Goal: Task Accomplishment & Management: Manage account settings

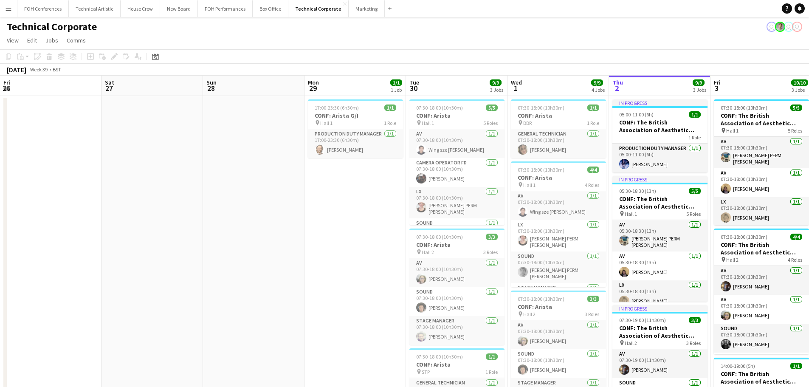
scroll to position [0, 203]
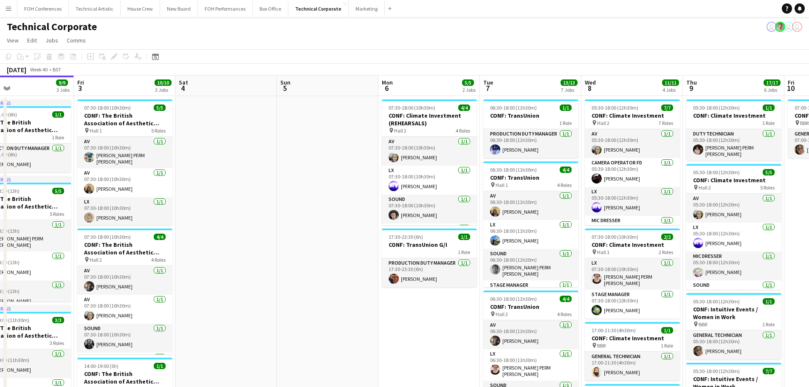
drag, startPoint x: 764, startPoint y: 193, endPoint x: 349, endPoint y: 213, distance: 415.5
click at [349, 213] on app-calendar-viewport "Mon 29 1/1 1 Job Tue 30 9/9 3 Jobs Wed 1 9/9 4 Jobs Thu 2 9/9 3 Jobs Fri 3 10/1…" at bounding box center [404, 384] width 809 height 617
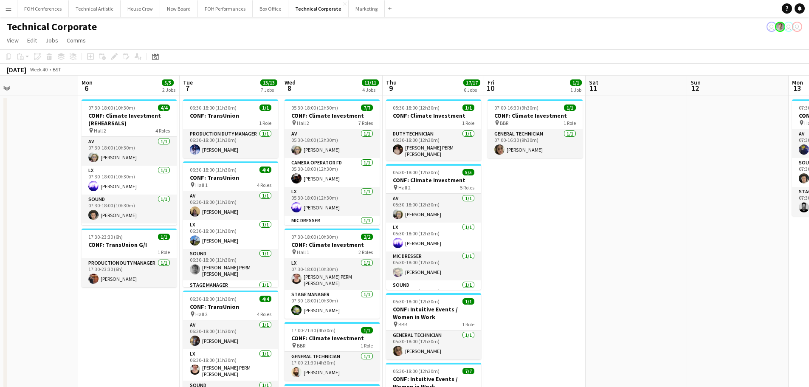
drag, startPoint x: 364, startPoint y: 321, endPoint x: 92, endPoint y: 296, distance: 273.3
click at [92, 296] on app-calendar-viewport "Thu 2 9/9 3 Jobs Fri 3 10/10 3 Jobs Sat 4 Sun 5 Mon 6 5/5 2 Jobs Tue 7 13/13 7 …" at bounding box center [404, 384] width 809 height 617
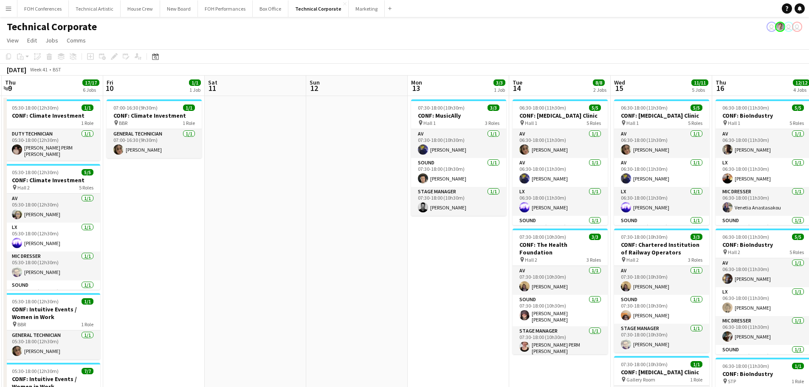
drag, startPoint x: 534, startPoint y: 294, endPoint x: 155, endPoint y: 276, distance: 379.3
click at [155, 276] on app-calendar-viewport "Mon 6 5/5 2 Jobs Tue 7 13/13 7 Jobs Wed 8 11/11 4 Jobs Thu 9 17/17 6 Jobs Fri 1…" at bounding box center [404, 384] width 809 height 617
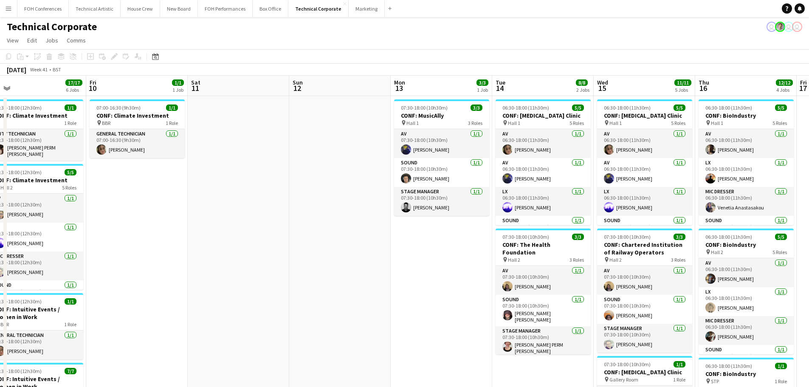
scroll to position [0, 241]
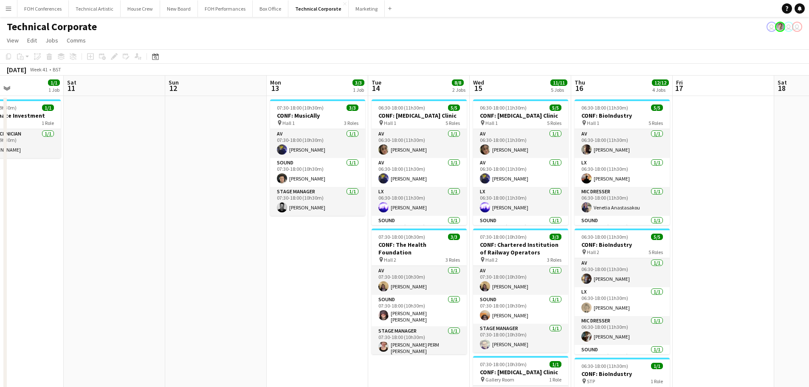
drag, startPoint x: 320, startPoint y: 285, endPoint x: 179, endPoint y: 279, distance: 141.1
click at [179, 279] on app-calendar-viewport "Wed 8 11/11 4 Jobs Thu 9 17/17 6 Jobs Fri 10 1/1 1 Job Sat 11 Sun 12 Mon 13 3/3…" at bounding box center [404, 384] width 809 height 617
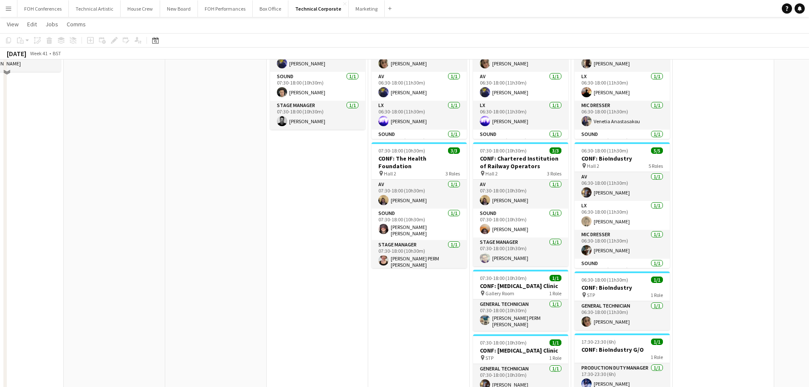
scroll to position [42, 0]
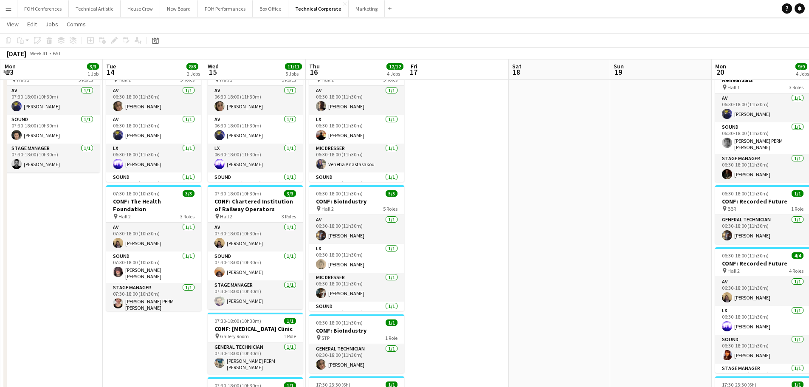
drag, startPoint x: 410, startPoint y: 341, endPoint x: 145, endPoint y: 333, distance: 265.6
click at [145, 333] on app-calendar-viewport "Fri 10 1/1 1 Job Sat 11 Sun 12 Mon 13 3/3 1 Job Tue 14 8/8 2 Jobs Wed 15 11/11 …" at bounding box center [404, 320] width 809 height 658
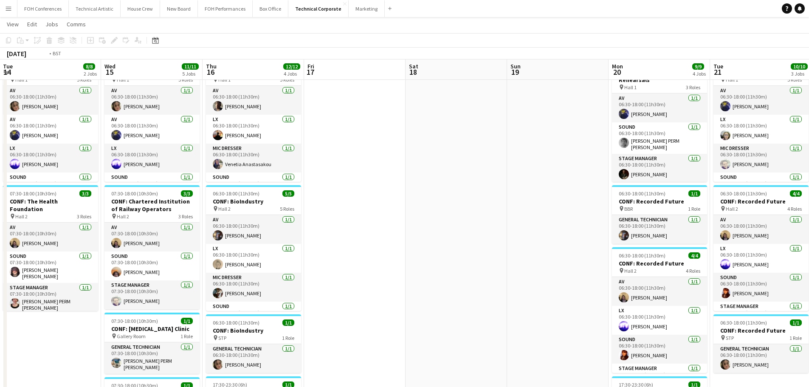
drag, startPoint x: 525, startPoint y: 264, endPoint x: 637, endPoint y: 262, distance: 112.6
click at [658, 255] on app-calendar-viewport "Sun 12 Mon 13 3/3 1 Job Tue 14 8/8 2 Jobs Wed 15 11/11 5 Jobs Thu 16 12/12 4 Jo…" at bounding box center [404, 320] width 809 height 658
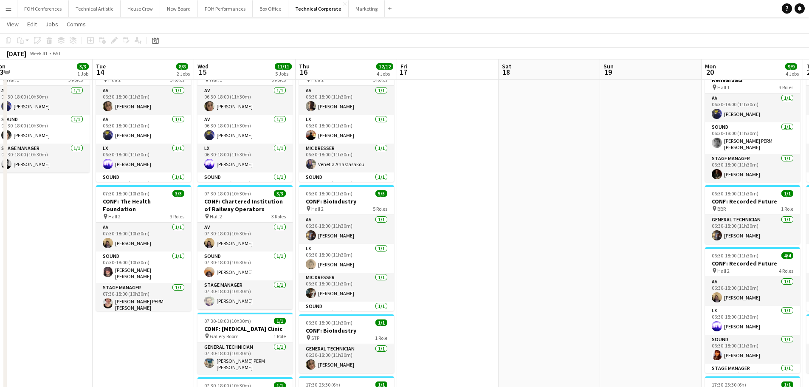
scroll to position [0, 184]
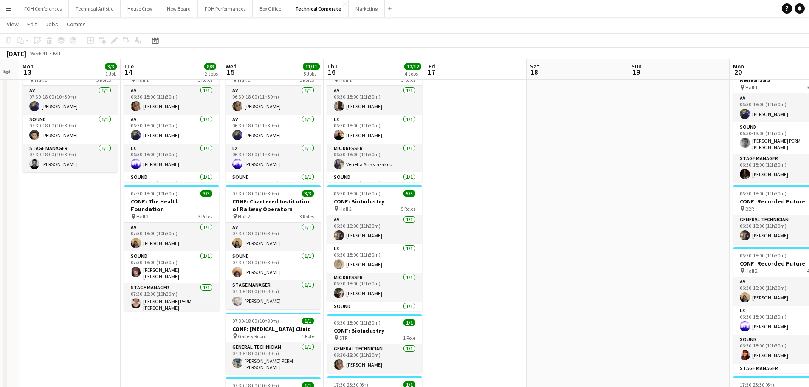
drag, startPoint x: 460, startPoint y: 271, endPoint x: 551, endPoint y: 265, distance: 91.9
click at [551, 265] on app-calendar-viewport "Sat 11 Sun 12 Mon 13 3/3 1 Job Tue 14 8/8 2 Jobs Wed 15 11/11 5 Jobs Thu 16 12/…" at bounding box center [404, 320] width 809 height 658
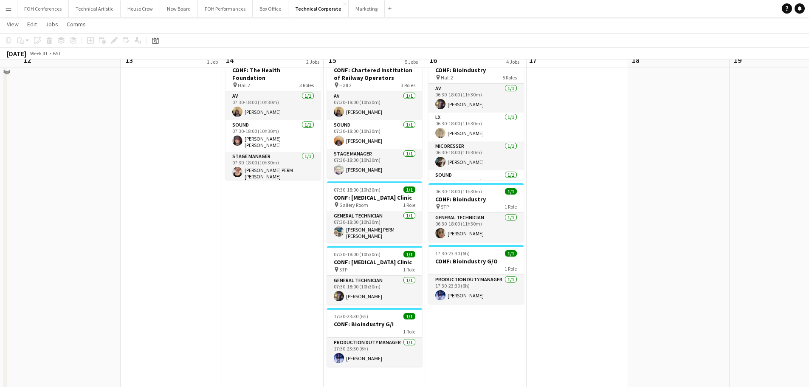
scroll to position [127, 0]
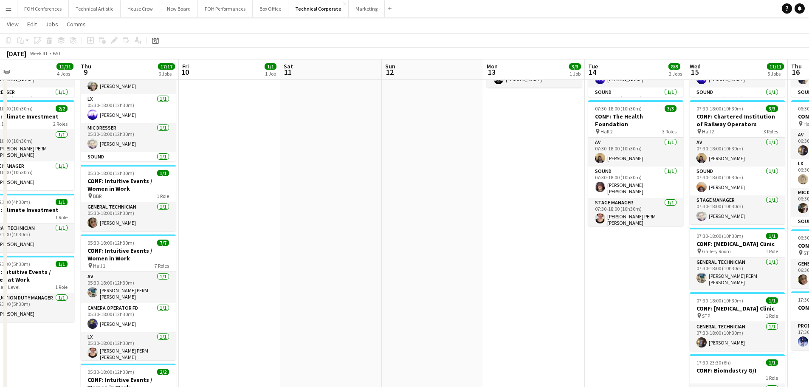
drag, startPoint x: 228, startPoint y: 296, endPoint x: 546, endPoint y: 336, distance: 320.6
click at [677, 334] on app-calendar-viewport "Tue 7 13/13 7 Jobs Wed 8 11/11 4 Jobs Thu 9 17/17 6 Jobs Fri 10 1/1 1 Job Sat 1…" at bounding box center [404, 235] width 809 height 658
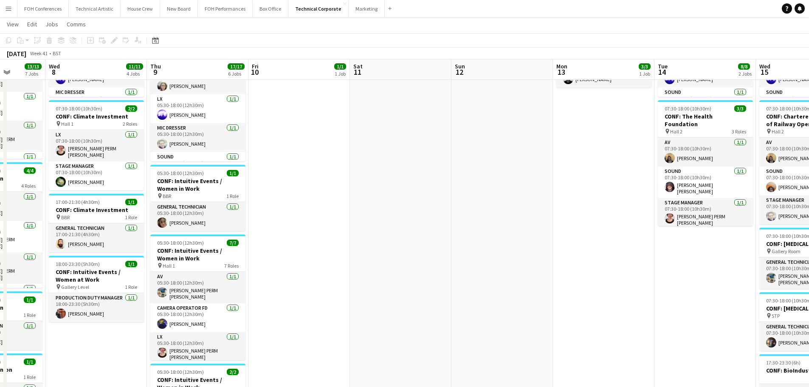
drag, startPoint x: 466, startPoint y: 324, endPoint x: 595, endPoint y: 313, distance: 129.2
click at [595, 313] on app-calendar-viewport "Sun 5 Mon 6 5/5 2 Jobs Tue 7 13/13 7 Jobs Wed 8 11/11 4 Jobs Thu 9 17/17 6 Jobs…" at bounding box center [404, 235] width 809 height 658
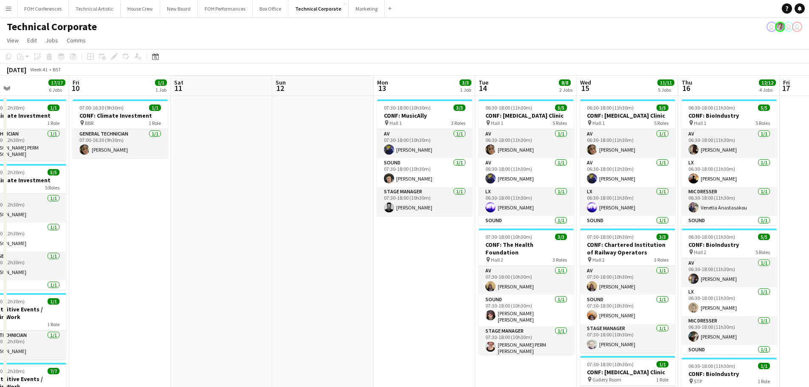
scroll to position [0, 293]
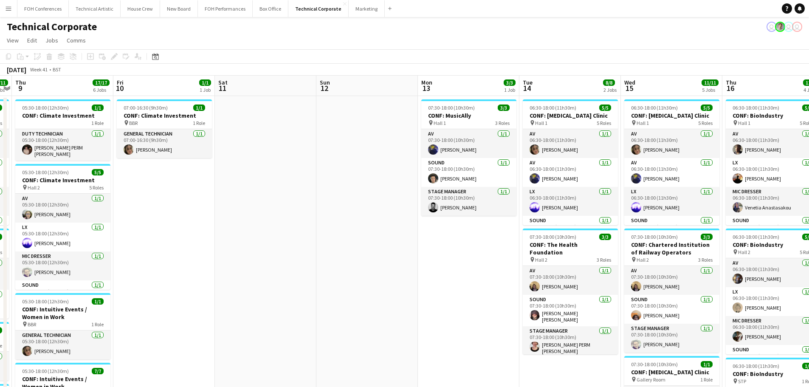
drag, startPoint x: 589, startPoint y: 277, endPoint x: 312, endPoint y: 286, distance: 277.1
click at [311, 287] on app-calendar-viewport "Mon 6 5/5 2 Jobs Tue 7 13/13 7 Jobs Wed 8 11/11 4 Jobs Thu 9 17/17 6 Jobs Fri 1…" at bounding box center [404, 384] width 809 height 617
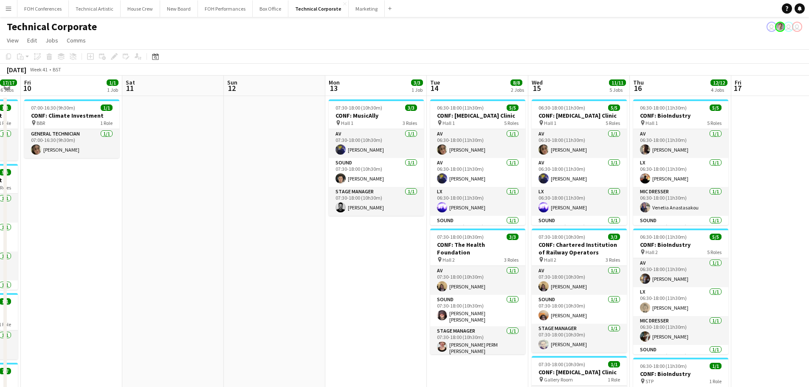
drag, startPoint x: 443, startPoint y: 295, endPoint x: 325, endPoint y: 293, distance: 117.7
click at [339, 293] on app-calendar-viewport "Tue 7 13/13 7 Jobs Wed 8 11/11 4 Jobs Thu 9 17/17 6 Jobs Fri 10 1/1 1 Job Sat 1…" at bounding box center [404, 384] width 809 height 617
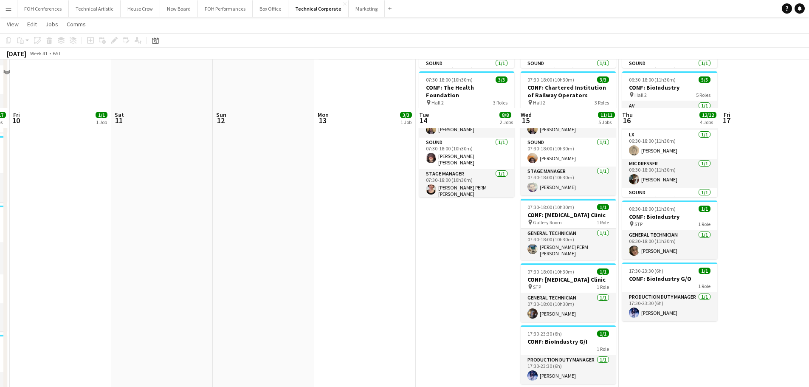
scroll to position [212, 0]
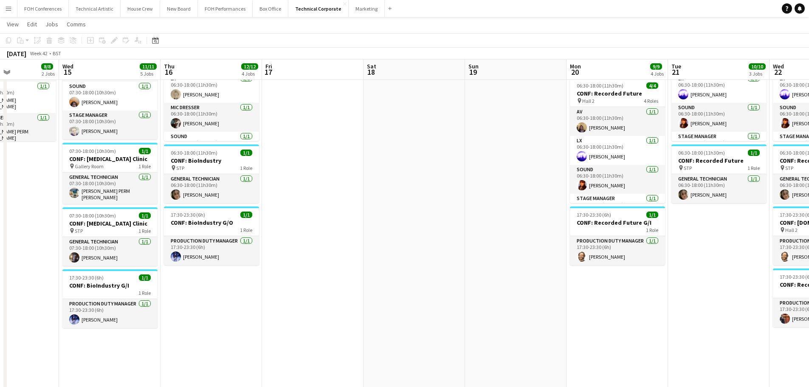
drag, startPoint x: 762, startPoint y: 249, endPoint x: 303, endPoint y: 278, distance: 460.0
click at [303, 278] on app-calendar-viewport "Sat 11 Sun 12 Mon 13 3/3 1 Job Tue 14 8/8 2 Jobs Wed 15 11/11 5 Jobs Thu 16 12/…" at bounding box center [404, 150] width 809 height 658
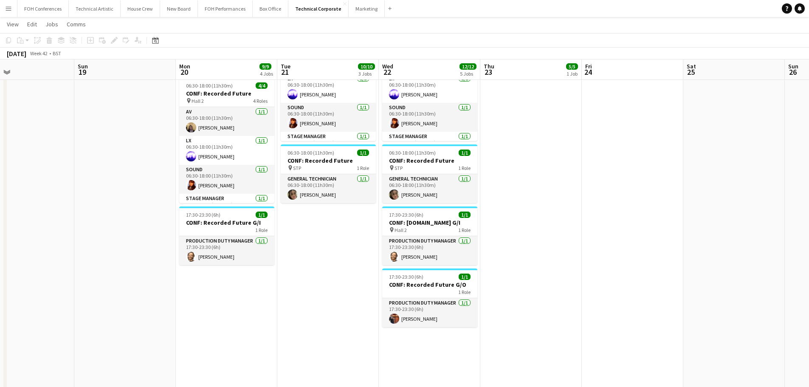
scroll to position [0, 273]
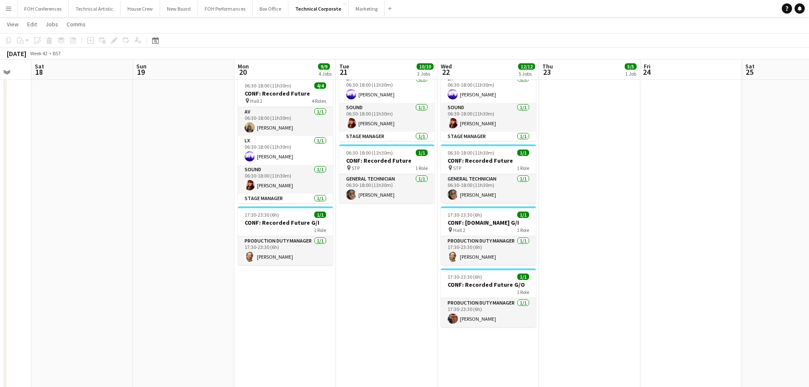
drag, startPoint x: 454, startPoint y: 279, endPoint x: 123, endPoint y: 293, distance: 331.6
click at [123, 293] on app-calendar-viewport "Wed 15 11/11 5 Jobs Thu 16 12/12 4 Jobs Fri 17 Sat 18 Sun 19 Mon 20 9/9 4 Jobs …" at bounding box center [404, 150] width 809 height 658
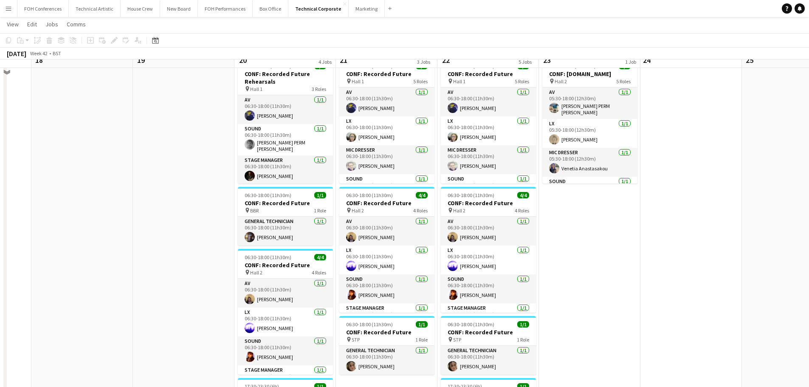
scroll to position [0, 0]
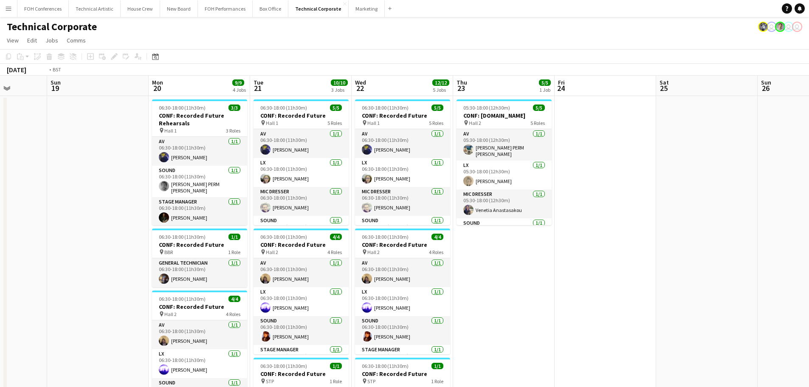
drag, startPoint x: 643, startPoint y: 324, endPoint x: 309, endPoint y: 327, distance: 333.4
click at [293, 327] on app-calendar-viewport "Wed 15 11/11 5 Jobs Thu 16 12/12 4 Jobs Fri 17 Sat 18 Sun 19 Mon 20 9/9 4 Jobs …" at bounding box center [404, 384] width 809 height 617
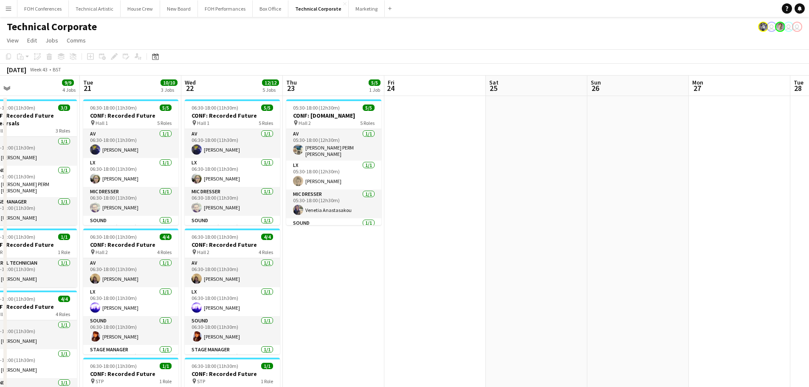
drag, startPoint x: 526, startPoint y: 314, endPoint x: 95, endPoint y: 312, distance: 431.5
click at [60, 313] on app-calendar-viewport "Sat 18 Sun 19 Mon 20 9/9 4 Jobs Tue 21 10/10 3 Jobs Wed 22 12/12 5 Jobs Thu 23 …" at bounding box center [404, 384] width 809 height 617
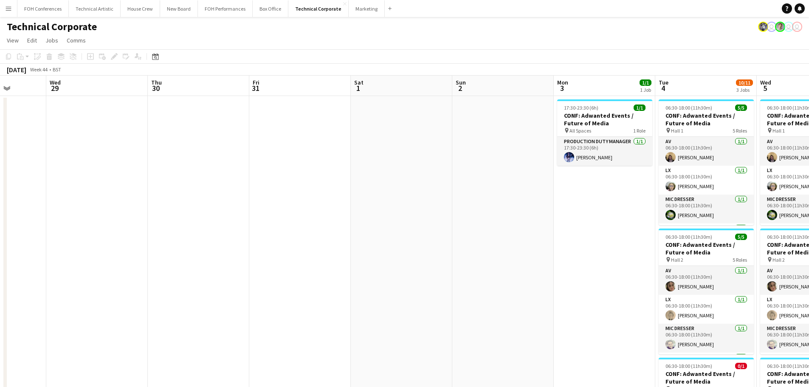
drag, startPoint x: 402, startPoint y: 307, endPoint x: -54, endPoint y: 300, distance: 455.4
click at [0, 300] on html "Menu Boards Boards Boards All jobs Status Workforce Workforce My Workforce Recr…" at bounding box center [404, 346] width 809 height 692
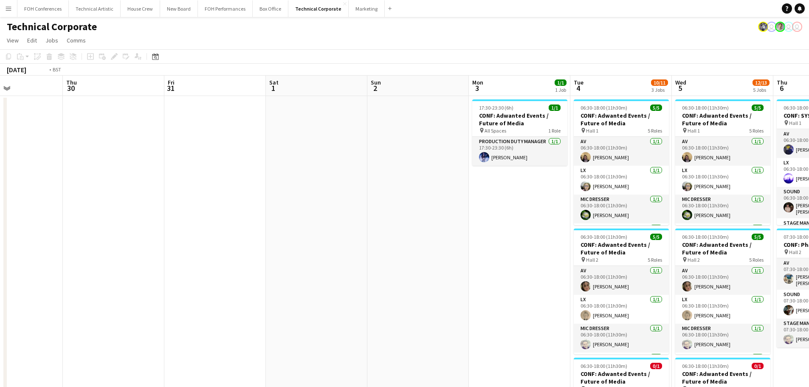
drag, startPoint x: 68, startPoint y: 300, endPoint x: 549, endPoint y: 277, distance: 481.0
click at [504, 273] on app-calendar-viewport "Mon 27 Tue 28 Wed 29 Thu 30 Fri 31 Sat 1 Sun 2 Mon 3 1/1 1 Job Tue 4 10/11 3 Jo…" at bounding box center [404, 384] width 809 height 617
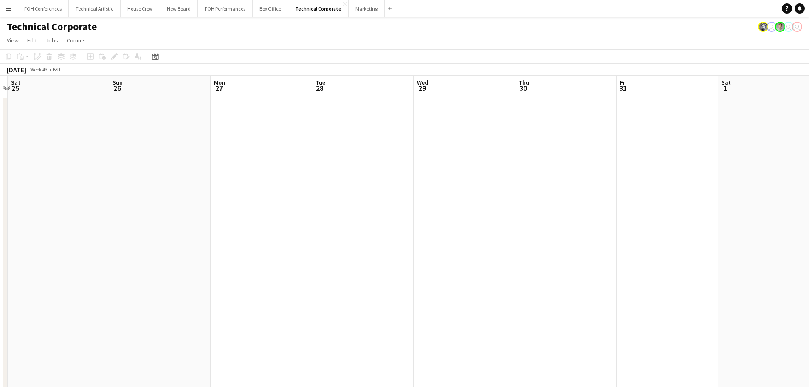
drag, startPoint x: 179, startPoint y: 271, endPoint x: 522, endPoint y: 241, distance: 344.5
click at [502, 237] on app-calendar-viewport "Thu 23 5/5 1 Job Fri 24 Sat 25 Sun 26 Mon 27 Tue 28 Wed 29 Thu 30 Fri 31 Sat 1 …" at bounding box center [404, 384] width 809 height 617
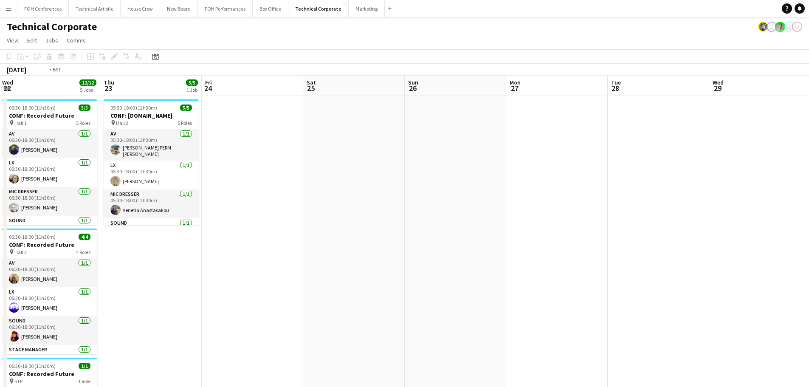
drag, startPoint x: 502, startPoint y: 238, endPoint x: 646, endPoint y: 221, distance: 145.0
click at [644, 221] on app-calendar-viewport "Mon 20 9/9 4 Jobs Tue 21 10/10 3 Jobs Wed 22 12/12 5 Jobs Thu 23 5/5 1 Job Fri …" at bounding box center [404, 384] width 809 height 617
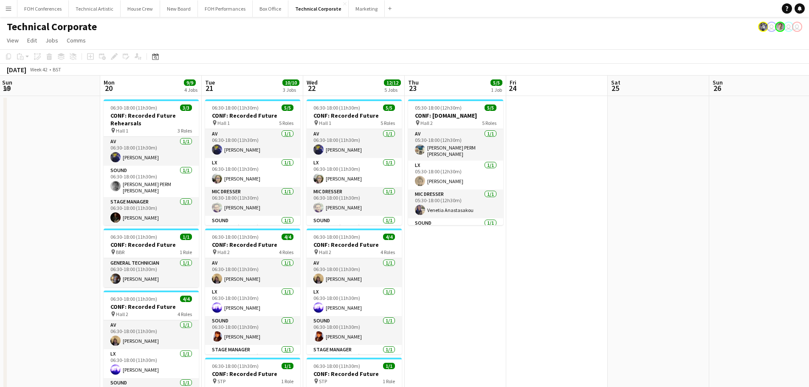
scroll to position [0, 205]
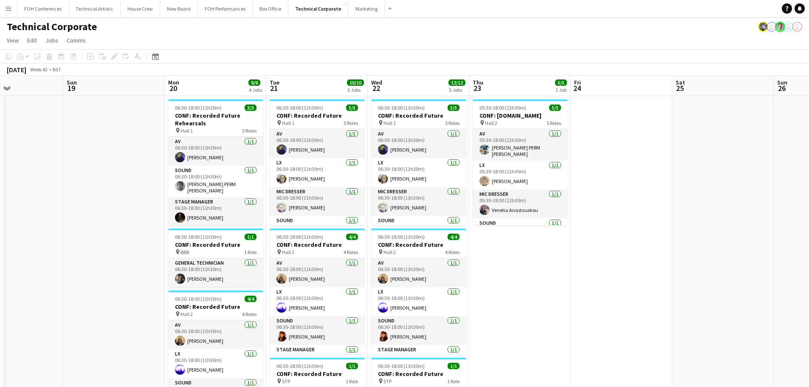
drag, startPoint x: 218, startPoint y: 229, endPoint x: 580, endPoint y: 218, distance: 362.5
click at [580, 218] on app-calendar-viewport "Fri 17 Sat 18 Sun 19 Mon 20 9/9 4 Jobs Tue 21 10/10 3 Jobs Wed 22 12/12 5 Jobs …" at bounding box center [404, 384] width 809 height 617
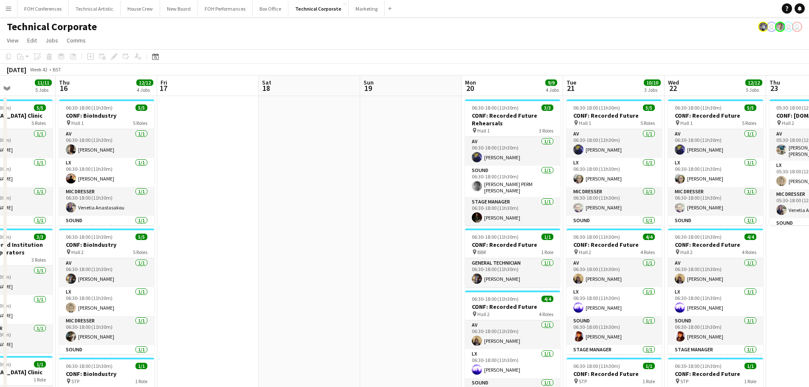
scroll to position [0, 175]
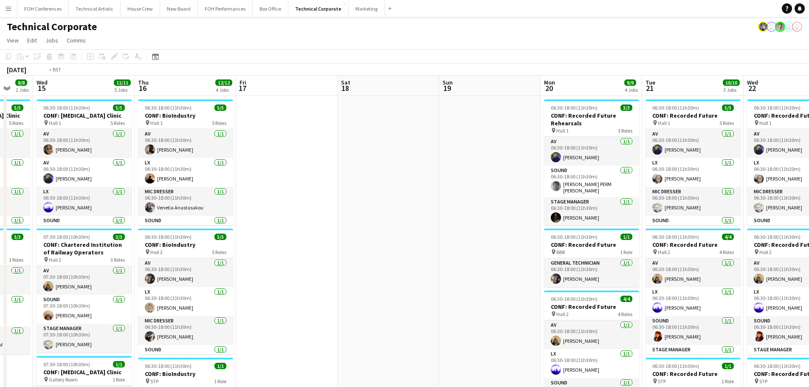
drag, startPoint x: 150, startPoint y: 232, endPoint x: 525, endPoint y: 200, distance: 376.4
click at [525, 200] on app-calendar-viewport "Mon 13 3/3 1 Job Tue 14 8/8 2 Jobs Wed 15 11/11 5 Jobs Thu 16 12/12 4 Jobs Fri …" at bounding box center [404, 384] width 809 height 617
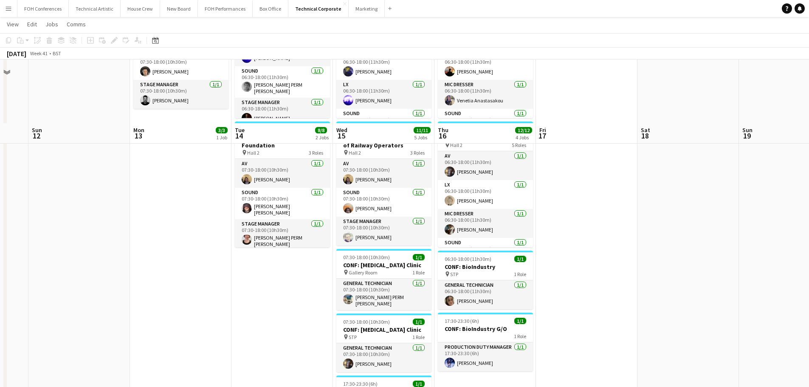
scroll to position [170, 0]
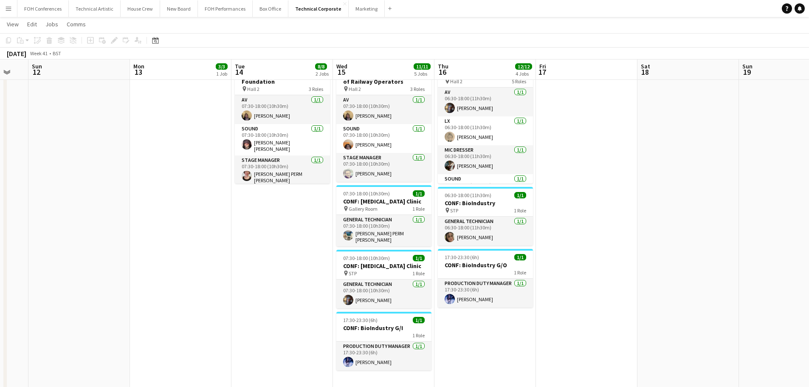
click at [274, 229] on app-date-cell "06:30-18:00 (11h30m) 5/5 CONF: [MEDICAL_DATA] Clinic pin Hall 1 5 Roles AV [DAT…" at bounding box center [282, 223] width 102 height 596
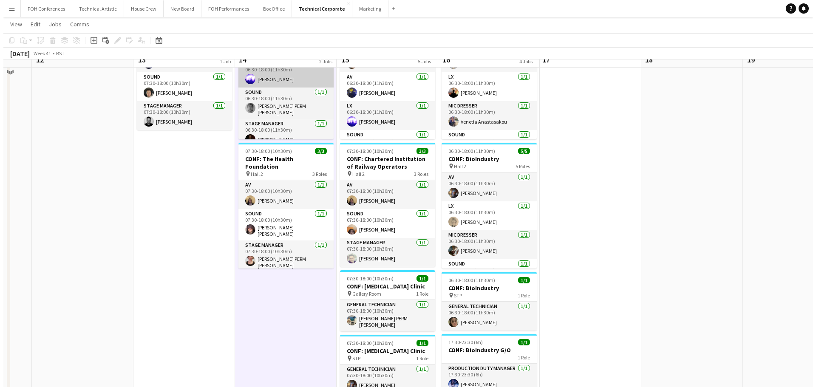
scroll to position [0, 0]
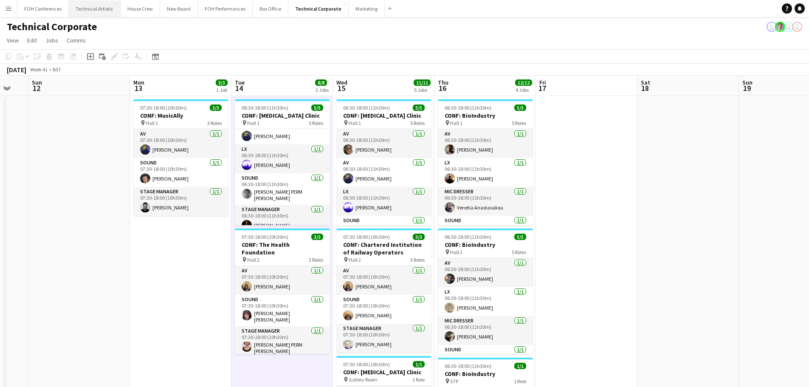
click at [75, 7] on button "Technical Artistic Close" at bounding box center [95, 8] width 52 height 17
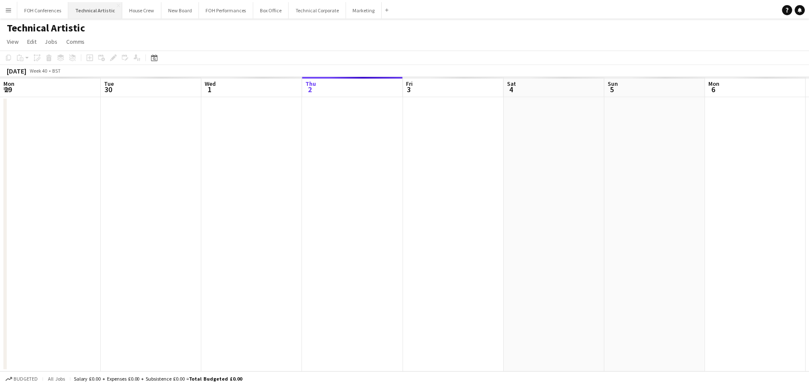
scroll to position [0, 203]
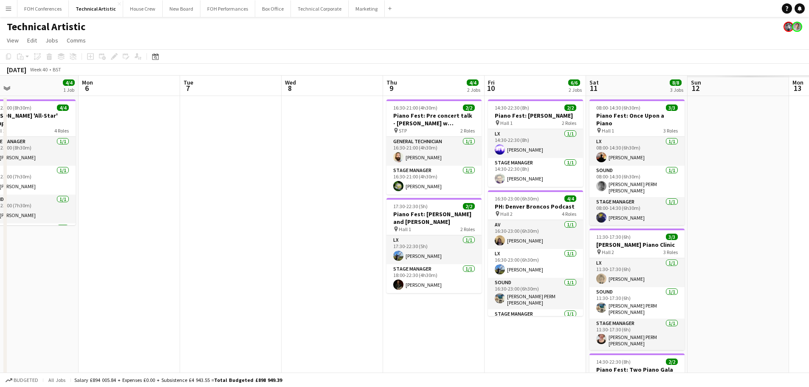
drag, startPoint x: 564, startPoint y: 197, endPoint x: 171, endPoint y: 187, distance: 393.0
click at [169, 188] on app-calendar-viewport "Thu 2 Fri 3 5/5 2 Jobs Sat 4 4/4 1 Job Sun 5 4/4 1 Job Mon 6 Tue 7 Wed 8 Thu 9 …" at bounding box center [404, 272] width 809 height 393
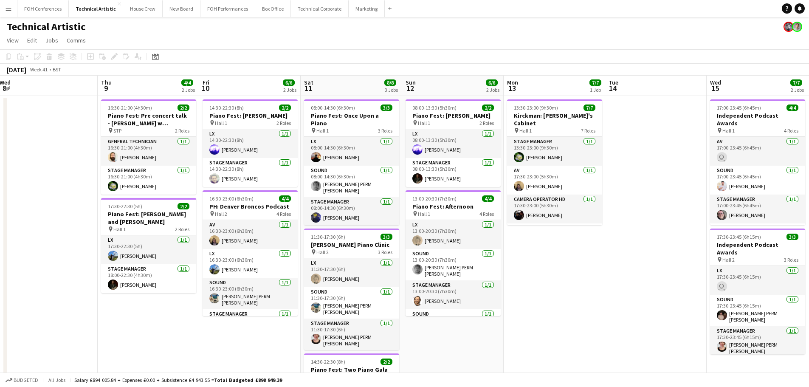
drag, startPoint x: 516, startPoint y: 195, endPoint x: 125, endPoint y: 191, distance: 391.2
click at [123, 192] on app-calendar-viewport "Sun 5 4/4 1 Job Mon 6 Tue 7 Wed 8 Thu 9 4/4 2 Jobs Fri 10 6/6 2 Jobs Sat 11 8/8…" at bounding box center [404, 272] width 809 height 393
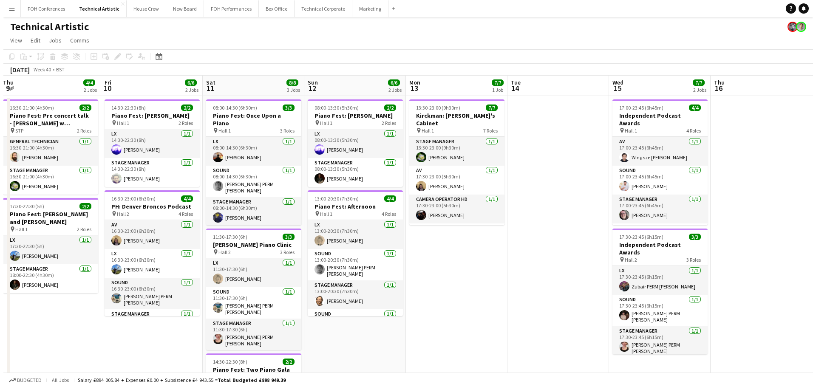
scroll to position [0, 308]
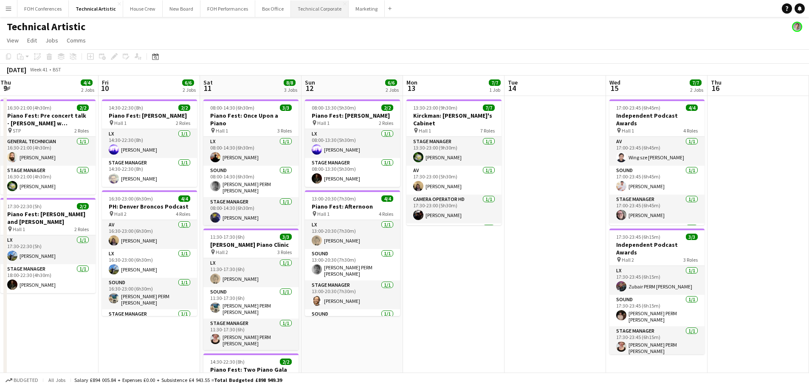
click at [318, 8] on button "Technical Corporate Close" at bounding box center [320, 8] width 58 height 17
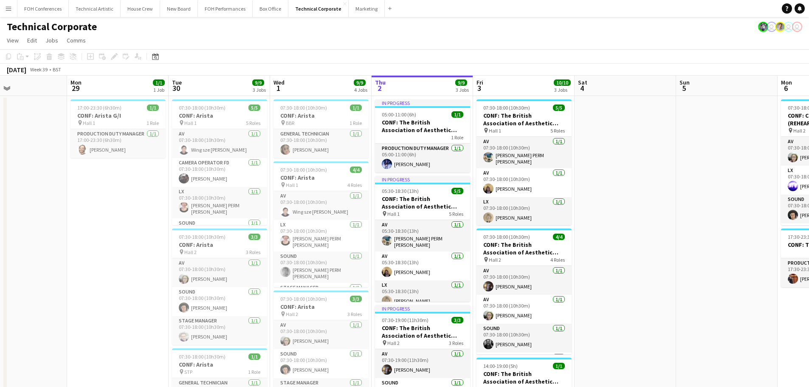
drag, startPoint x: 221, startPoint y: 237, endPoint x: 480, endPoint y: 227, distance: 259.3
click at [491, 226] on app-calendar-viewport "Fri 26 Sat 27 Sun 28 Mon 29 1/1 1 Job Tue 30 9/9 3 Jobs Wed 1 9/9 4 Jobs Thu 2 …" at bounding box center [404, 384] width 809 height 617
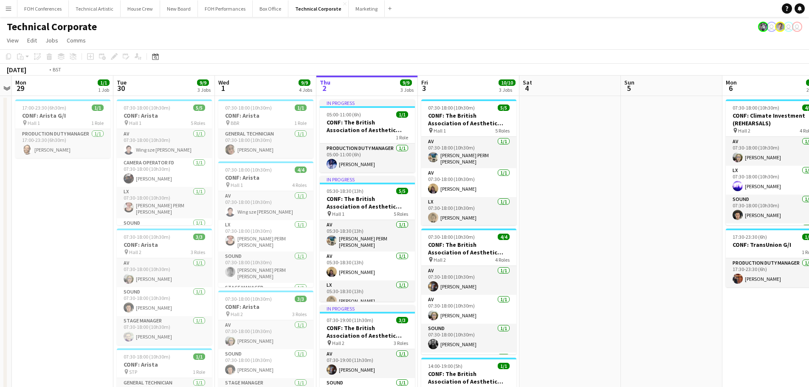
drag, startPoint x: 538, startPoint y: 226, endPoint x: 130, endPoint y: 221, distance: 408.2
click at [98, 223] on app-calendar-viewport "Fri 26 Sat 27 Sun 28 Mon 29 1/1 1 Job Tue 30 9/9 3 Jobs Wed 1 9/9 4 Jobs Thu 2 …" at bounding box center [404, 384] width 809 height 617
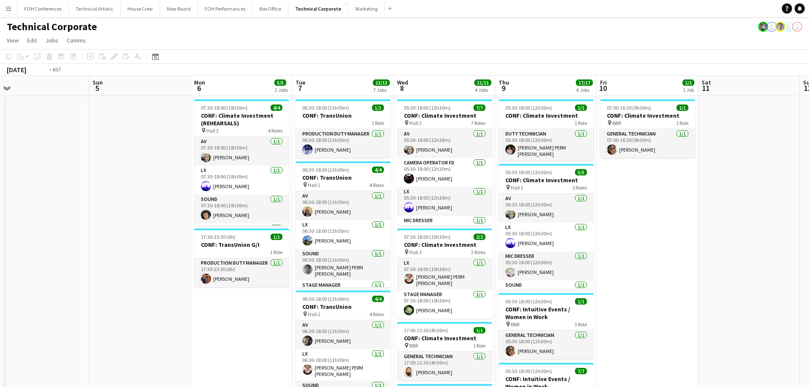
drag, startPoint x: 468, startPoint y: 214, endPoint x: -54, endPoint y: 202, distance: 522.1
click at [0, 202] on html "Menu Boards Boards Boards All jobs Status Workforce Workforce My Workforce Recr…" at bounding box center [404, 346] width 809 height 692
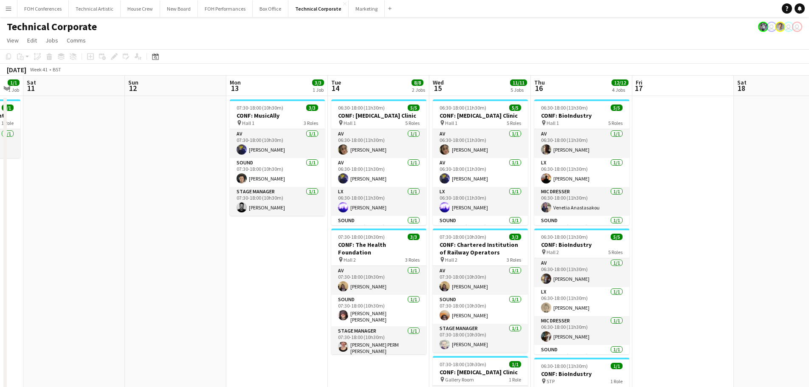
drag, startPoint x: 198, startPoint y: 201, endPoint x: 148, endPoint y: 198, distance: 49.4
click at [148, 199] on app-calendar-viewport "Wed 8 11/11 4 Jobs Thu 9 17/17 6 Jobs Fri 10 1/1 1 Job Sat 11 Sun 12 Mon 13 3/3…" at bounding box center [404, 384] width 809 height 617
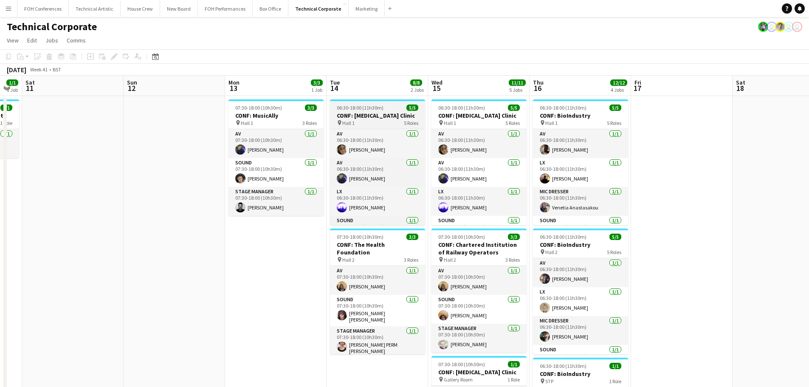
click at [378, 112] on h3 "CONF: [MEDICAL_DATA] Clinic" at bounding box center [377, 116] width 95 height 8
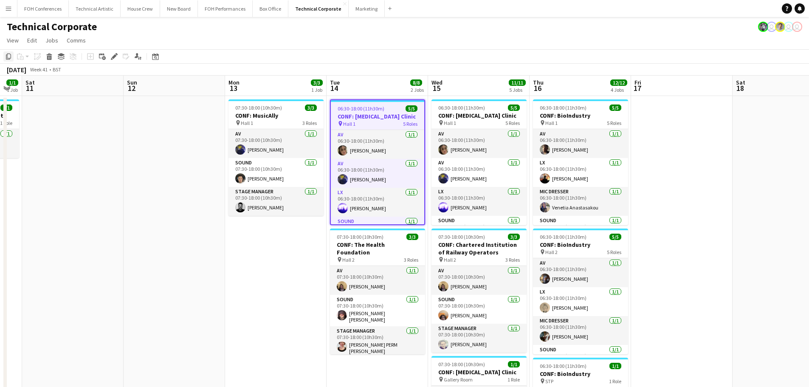
click at [6, 59] on icon at bounding box center [8, 57] width 5 height 6
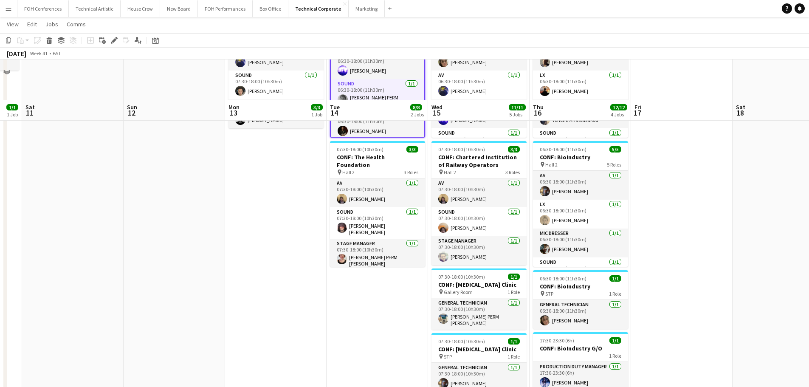
scroll to position [127, 0]
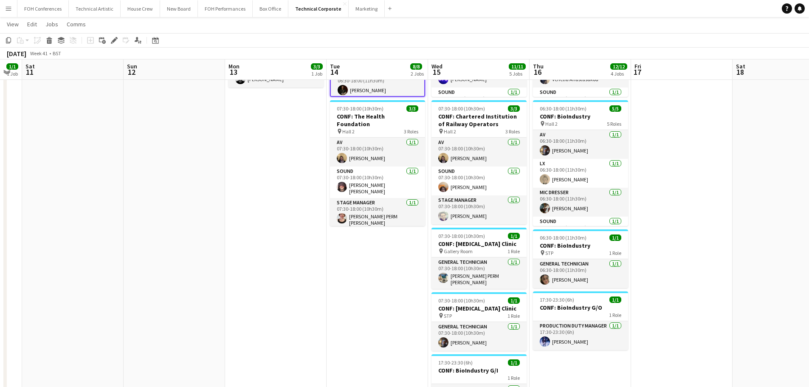
click at [361, 257] on app-date-cell "06:30-18:00 (11h30m) 5/5 CONF: [MEDICAL_DATA] Clinic pin Hall 1 5 Roles AV [DAT…" at bounding box center [378, 266] width 102 height 596
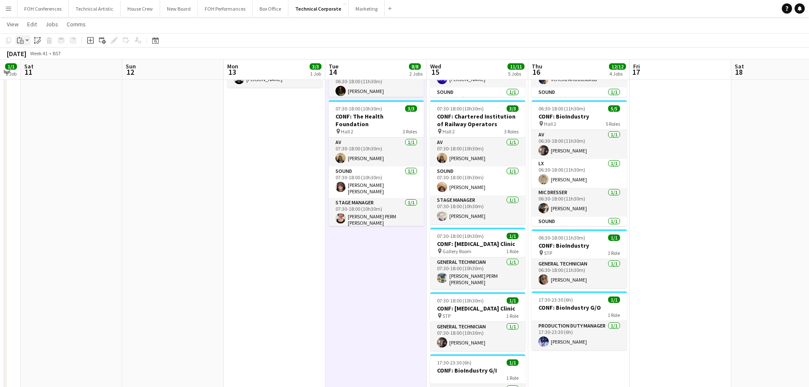
click at [18, 41] on icon "Paste" at bounding box center [20, 40] width 7 height 7
click at [31, 55] on link "Paste Ctrl+V" at bounding box center [63, 57] width 80 height 8
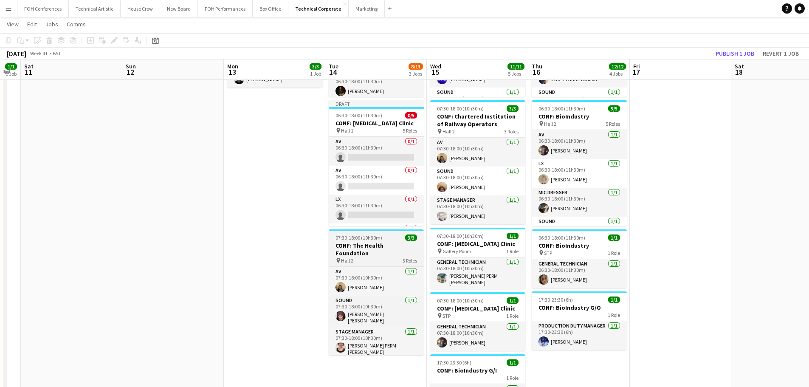
click at [390, 257] on div "pin Hall 2 3 Roles" at bounding box center [376, 260] width 95 height 7
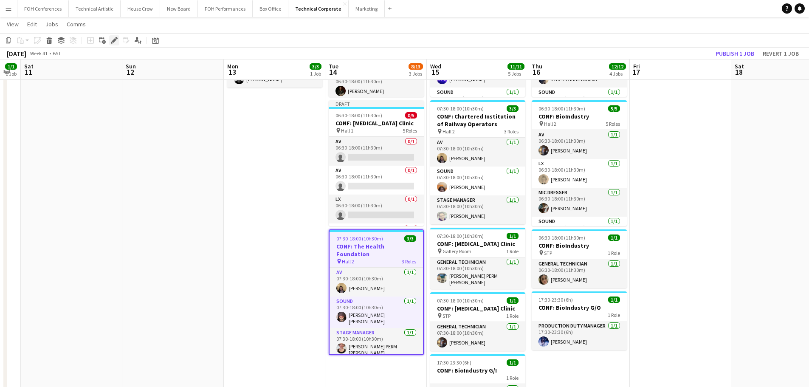
click at [112, 40] on icon "Edit" at bounding box center [114, 40] width 7 height 7
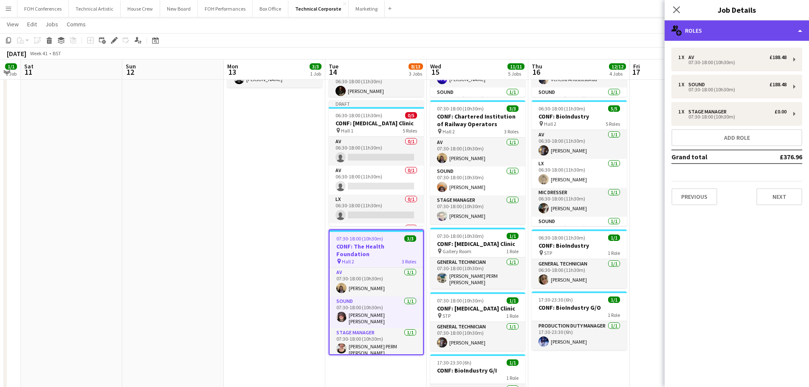
click at [746, 35] on div "multiple-users-add Roles" at bounding box center [737, 30] width 144 height 20
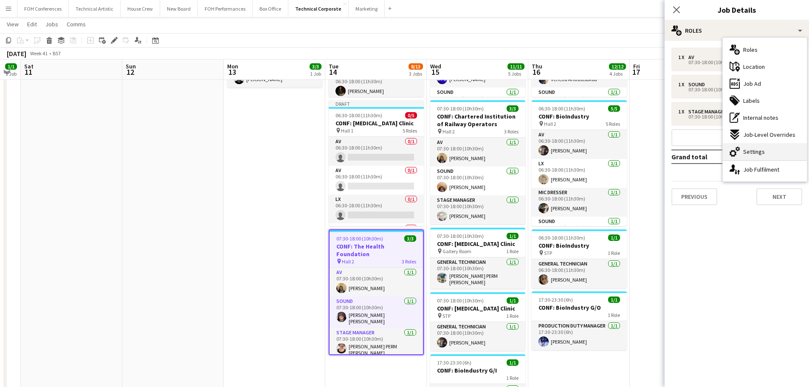
click at [763, 152] on span "Settings" at bounding box center [754, 152] width 22 height 8
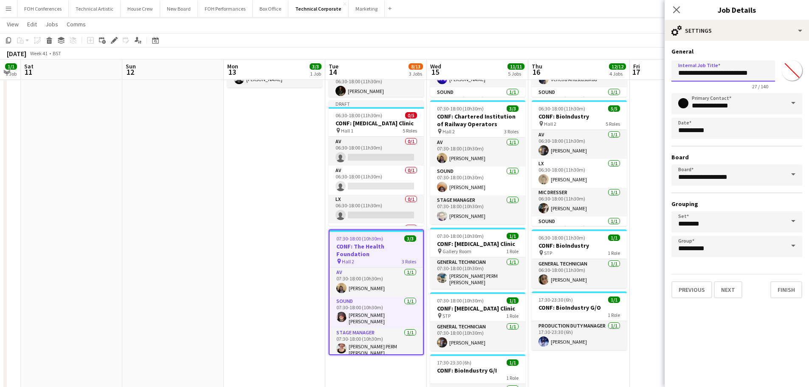
drag, startPoint x: 699, startPoint y: 72, endPoint x: 815, endPoint y: 80, distance: 116.7
click at [809, 80] on html "Menu Boards Boards Boards All jobs Status Workforce Workforce My Workforce Recr…" at bounding box center [404, 218] width 809 height 691
type input "**********"
click at [649, 209] on app-date-cell at bounding box center [681, 266] width 102 height 596
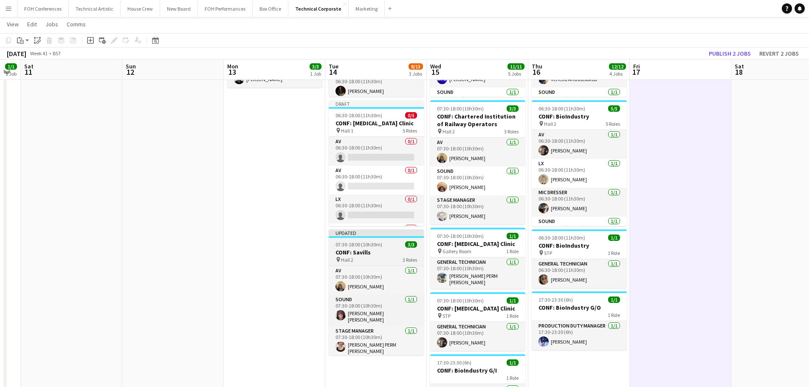
click at [368, 251] on h3 "CONF: Savills" at bounding box center [376, 252] width 95 height 8
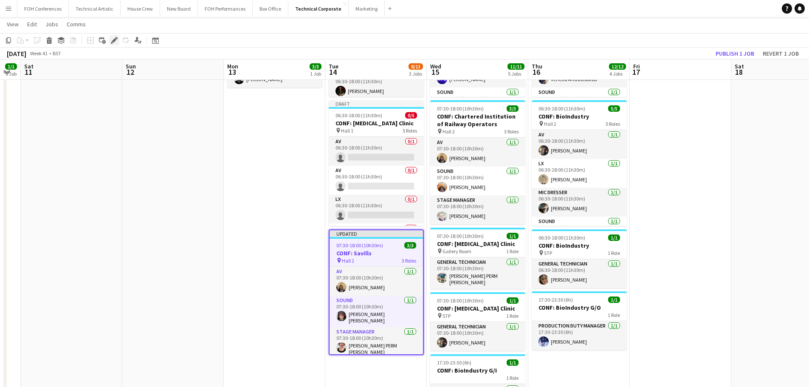
click at [112, 40] on icon "Edit" at bounding box center [114, 40] width 7 height 7
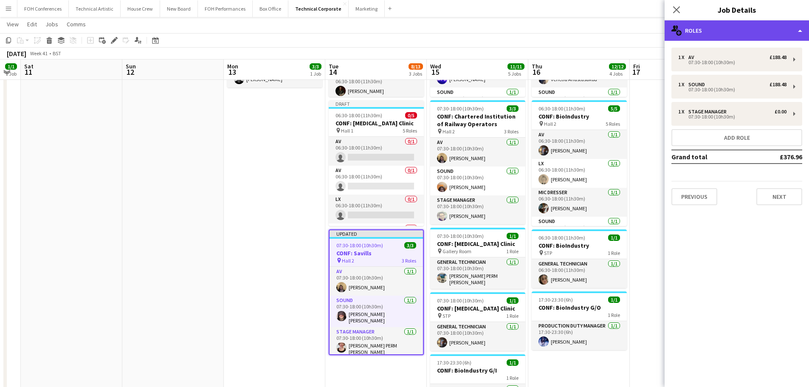
click at [777, 23] on div "multiple-users-add Roles" at bounding box center [737, 30] width 144 height 20
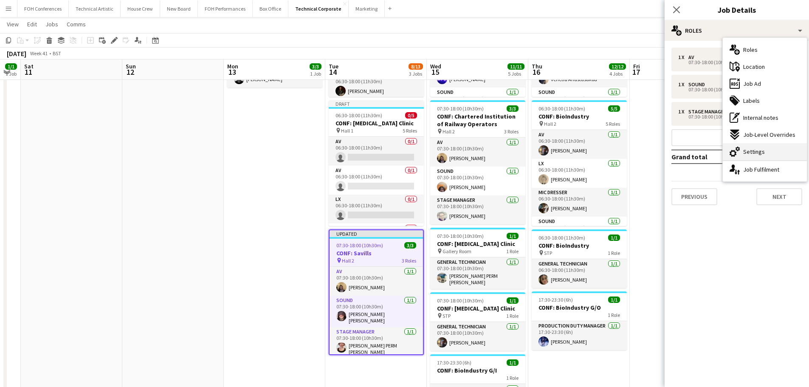
click at [768, 152] on div "cog-double-3 Settings" at bounding box center [765, 151] width 84 height 17
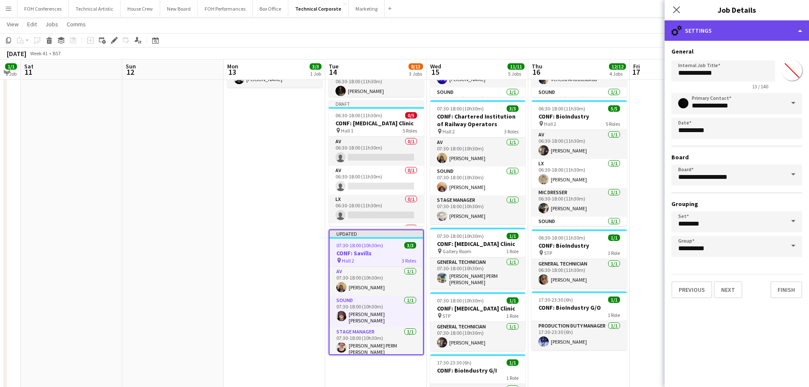
click at [686, 30] on div "cog-double-3 Settings" at bounding box center [737, 30] width 144 height 20
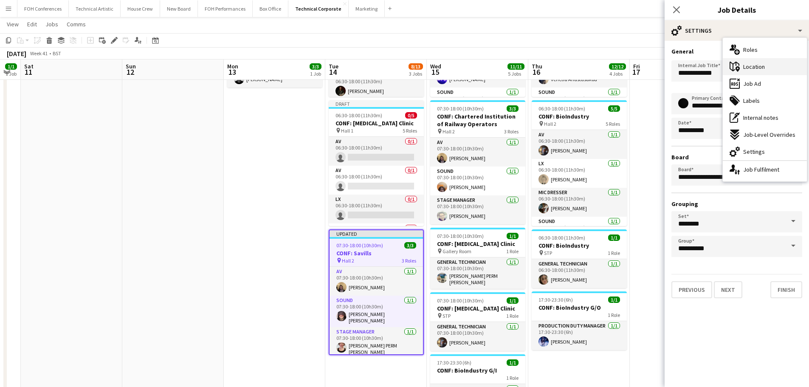
click at [762, 69] on span "Location" at bounding box center [754, 67] width 22 height 8
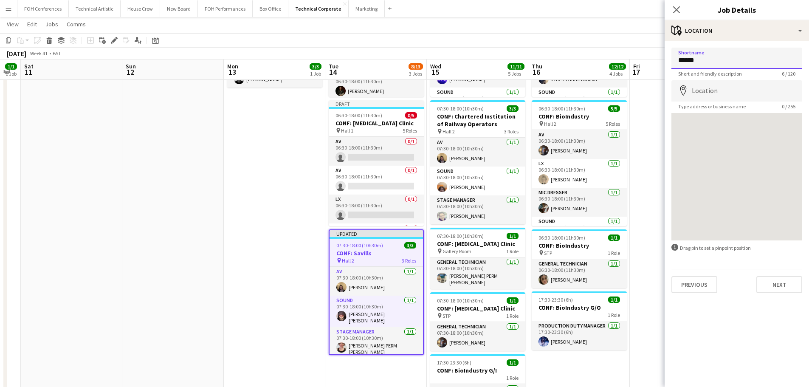
click at [727, 61] on input "******" at bounding box center [737, 58] width 131 height 21
type input "******"
click at [295, 268] on app-date-cell "07:30-18:00 (10h30m) 3/3 CONF: MusicAlly pin Hall 1 3 Roles AV [DATE] 07:30-18:…" at bounding box center [275, 266] width 102 height 596
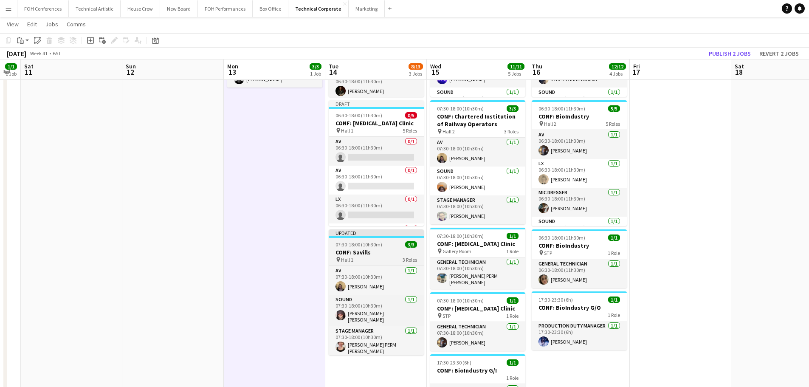
click at [361, 261] on div "pin Hall 1 3 Roles" at bounding box center [376, 259] width 95 height 7
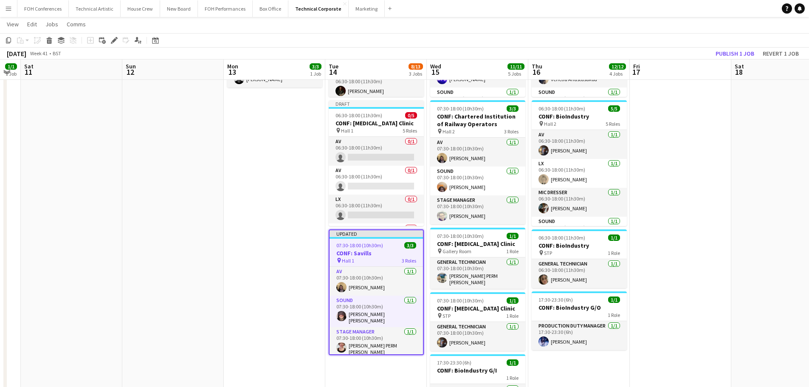
click at [109, 42] on div "Add job Add linked Job Edit Edit linked Job Applicants" at bounding box center [110, 40] width 65 height 10
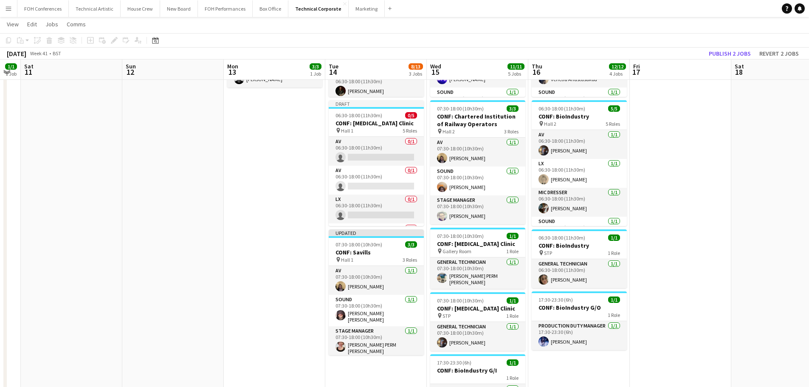
click at [271, 289] on app-date-cell "07:30-18:00 (10h30m) 3/3 CONF: MusicAlly pin Hall 1 3 Roles AV [DATE] 07:30-18:…" at bounding box center [275, 266] width 102 height 596
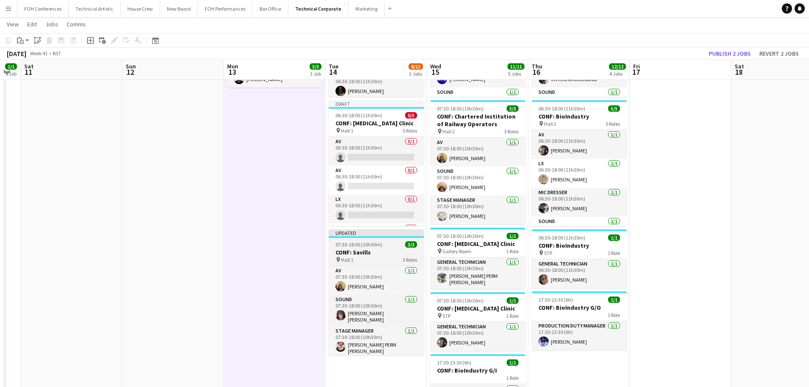
click at [343, 252] on h3 "CONF: Savills" at bounding box center [376, 252] width 95 height 8
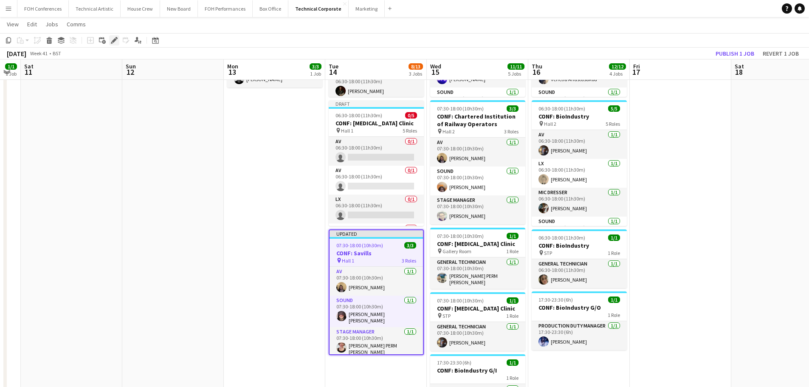
click at [111, 40] on icon "Edit" at bounding box center [114, 40] width 7 height 7
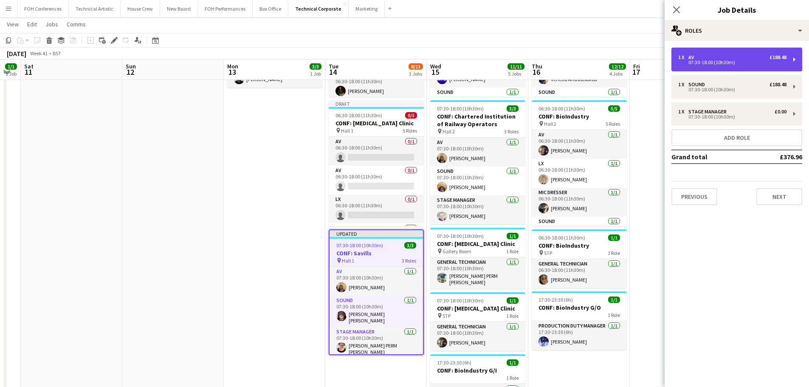
click at [747, 61] on div "07:30-18:00 (10h30m)" at bounding box center [732, 62] width 108 height 4
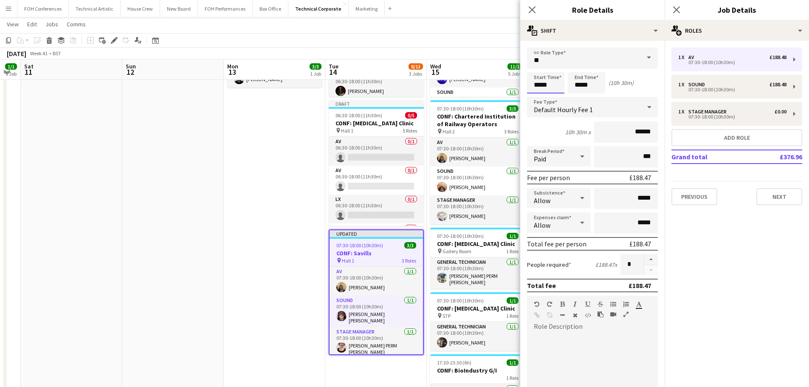
click at [542, 82] on input "*****" at bounding box center [545, 82] width 37 height 21
click at [540, 68] on div at bounding box center [537, 68] width 17 height 8
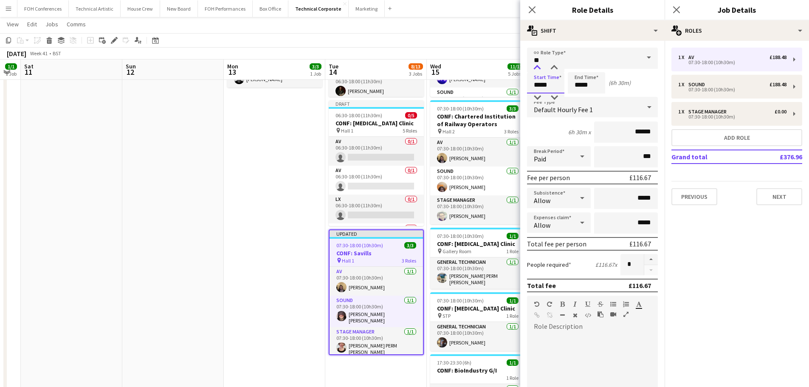
click at [540, 67] on div at bounding box center [537, 68] width 17 height 8
click at [539, 64] on div at bounding box center [537, 68] width 17 height 8
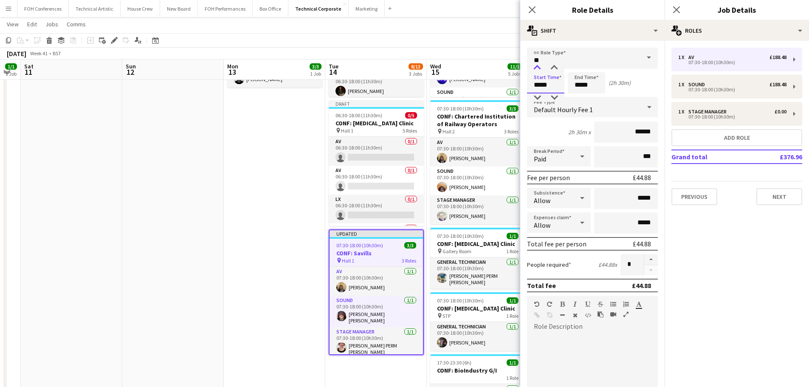
type input "*****"
click at [539, 64] on div at bounding box center [537, 68] width 17 height 8
click at [578, 82] on input "*****" at bounding box center [586, 82] width 37 height 21
click at [579, 64] on div at bounding box center [578, 68] width 17 height 8
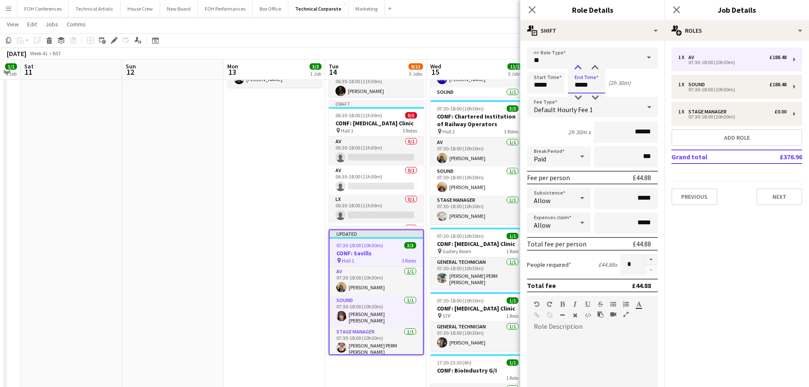
click at [579, 65] on div at bounding box center [578, 68] width 17 height 8
click at [592, 68] on div at bounding box center [595, 68] width 17 height 8
type input "*****"
click at [592, 68] on div at bounding box center [595, 68] width 17 height 8
click at [374, 248] on app-job-card "Updated 07:30-18:00 (10h30m) 3/3 CONF: Savills pin Hall 1 3 Roles AV [DATE] 07:…" at bounding box center [376, 292] width 95 height 126
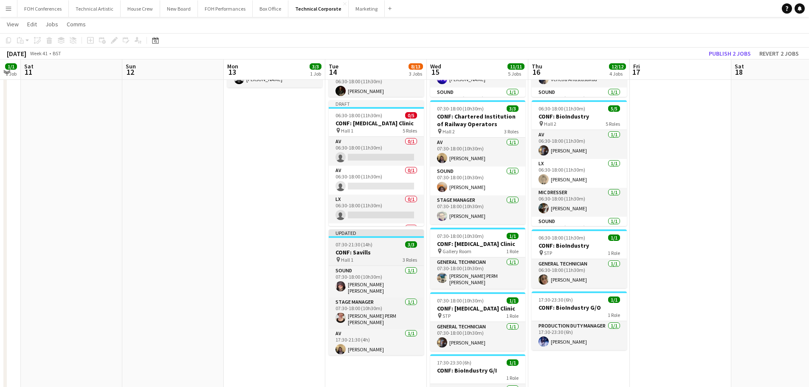
click at [374, 246] on div "07:30-21:30 (14h) 3/3" at bounding box center [376, 244] width 95 height 6
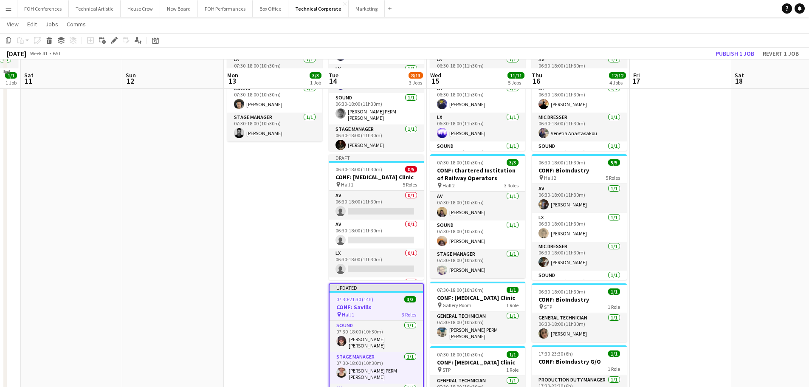
scroll to position [85, 0]
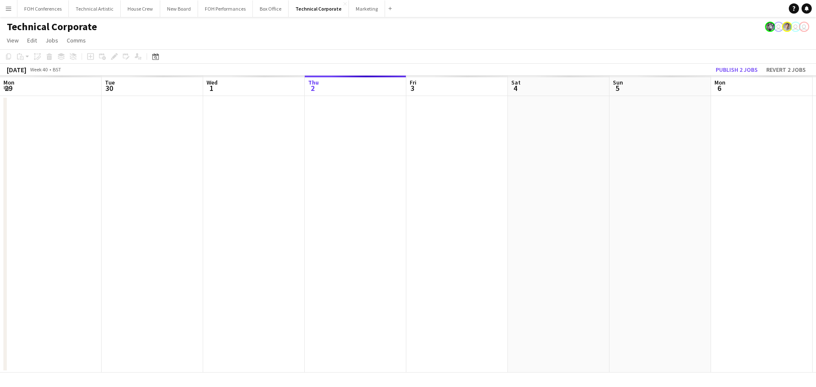
scroll to position [0, 203]
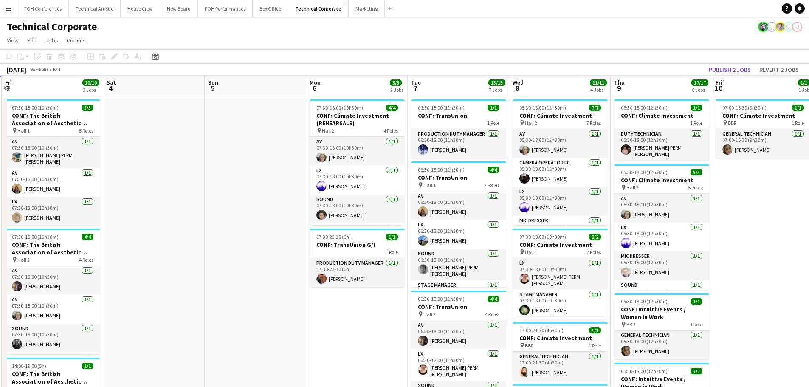
drag, startPoint x: 720, startPoint y: 263, endPoint x: 430, endPoint y: 288, distance: 291.1
click at [313, 300] on app-calendar-viewport "Mon 29 1/1 1 Job Tue 30 9/9 3 Jobs Wed 1 9/9 4 Jobs Thu 2 9/9 3 Jobs Fri 3 10/1…" at bounding box center [404, 384] width 809 height 617
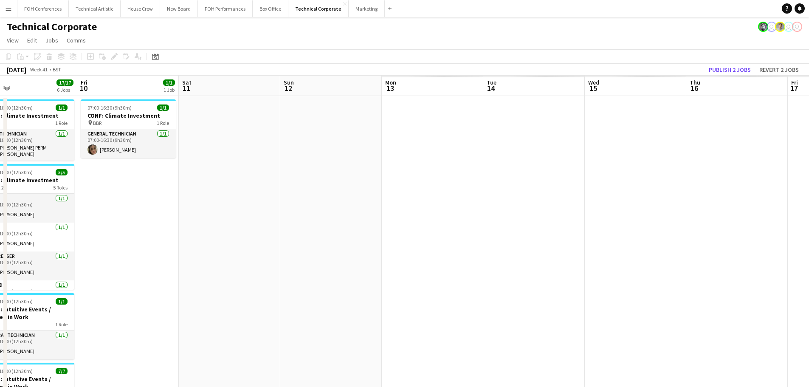
drag, startPoint x: 742, startPoint y: 277, endPoint x: 279, endPoint y: 295, distance: 463.3
click at [279, 295] on app-calendar-viewport "Mon 6 5/5 2 Jobs Tue 7 13/13 7 Jobs Wed 8 11/11 4 Jobs Thu 9 17/17 6 Jobs Fri 1…" at bounding box center [404, 384] width 809 height 617
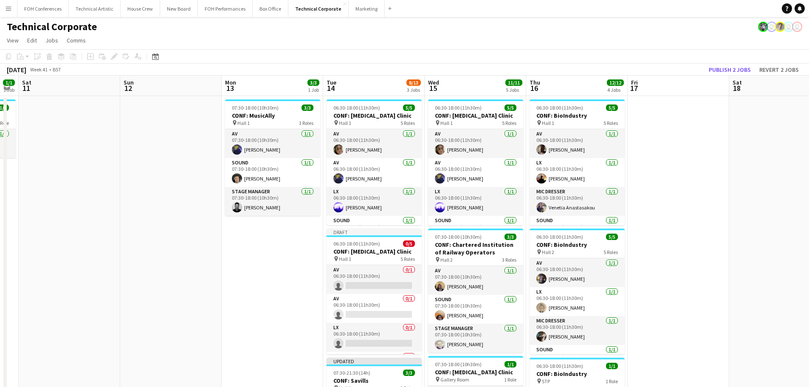
scroll to position [0, 183]
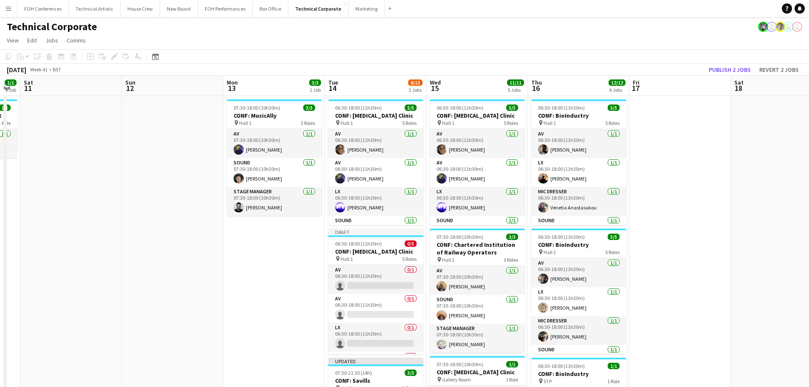
drag, startPoint x: 375, startPoint y: 284, endPoint x: 539, endPoint y: 272, distance: 164.4
click at [539, 272] on app-calendar-viewport "Thu 9 17/17 6 Jobs Fri 10 1/1 1 Job Sat 11 Sun 12 Mon 13 3/3 1 Job Tue 14 8/13 …" at bounding box center [404, 384] width 809 height 617
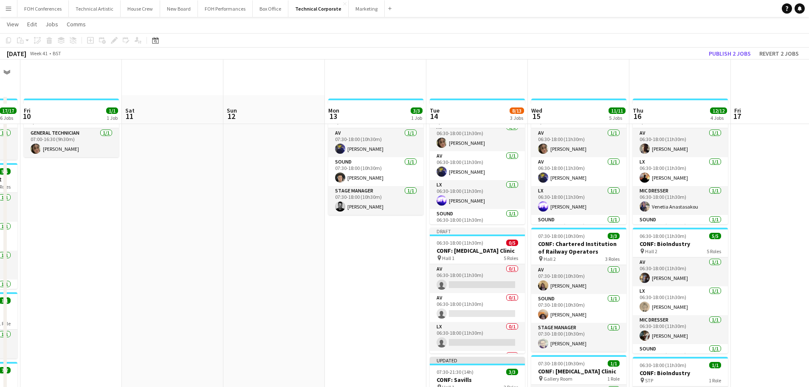
scroll to position [127, 0]
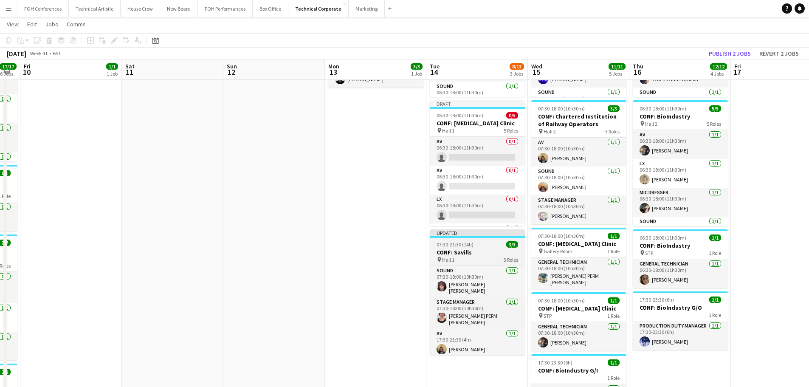
click at [486, 248] on app-job-card "Updated 07:30-21:30 (14h) 3/3 CONF: Savills pin Hall 1 3 Roles Sound 1/1 07:30-…" at bounding box center [477, 292] width 95 height 126
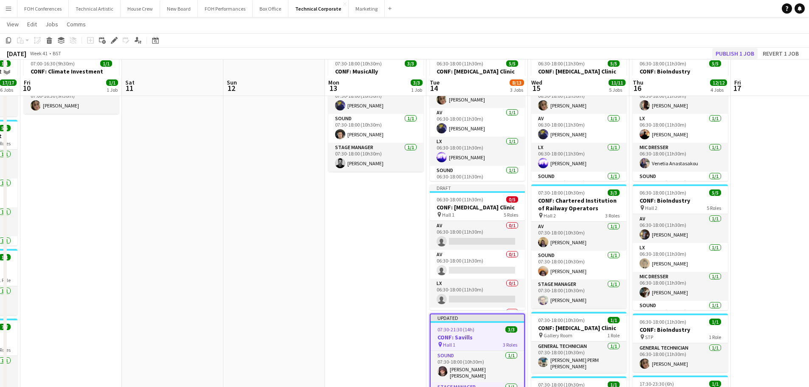
scroll to position [42, 0]
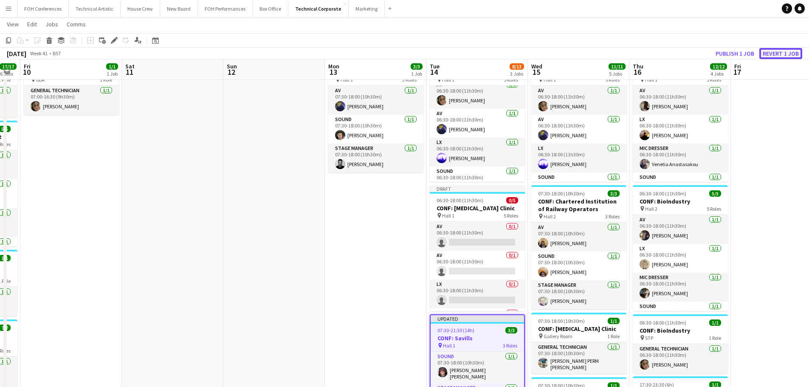
click at [772, 54] on button "Revert 1 job" at bounding box center [780, 53] width 43 height 11
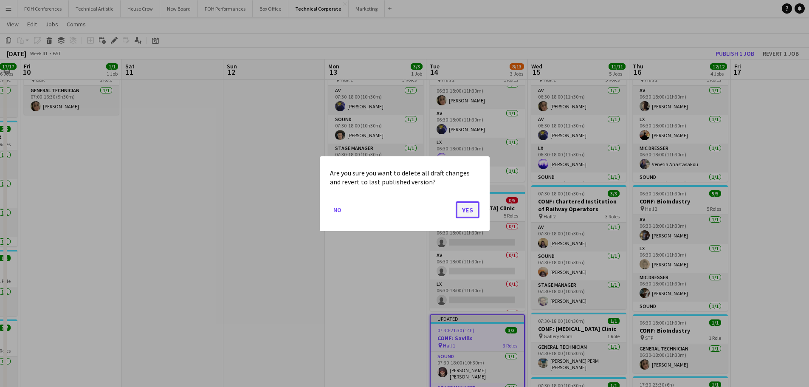
click at [463, 214] on button "Yes" at bounding box center [468, 209] width 24 height 17
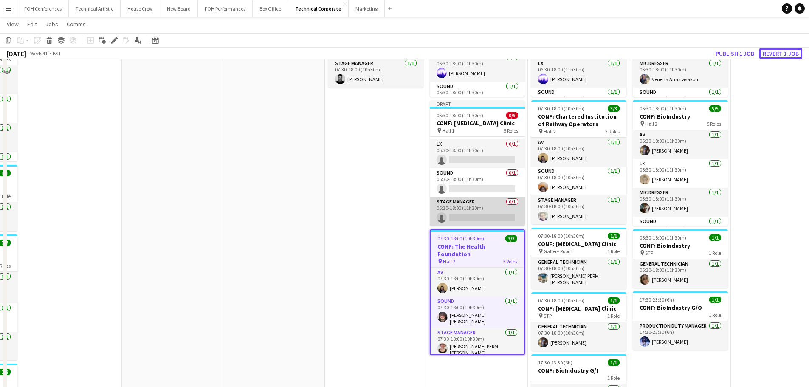
scroll to position [85, 0]
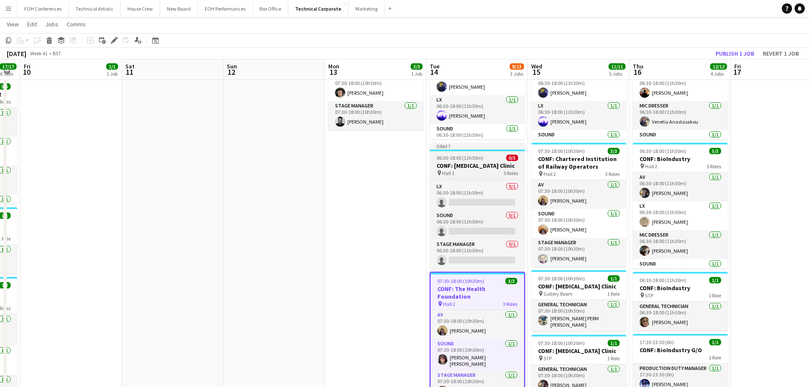
click at [475, 164] on h3 "CONF: [MEDICAL_DATA] Clinic" at bounding box center [477, 166] width 95 height 8
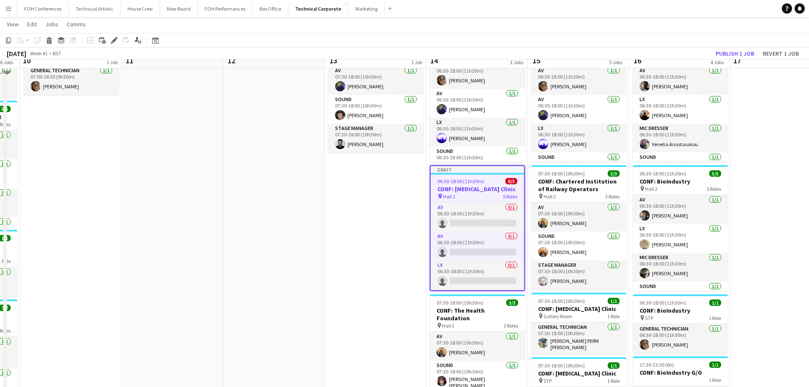
scroll to position [42, 0]
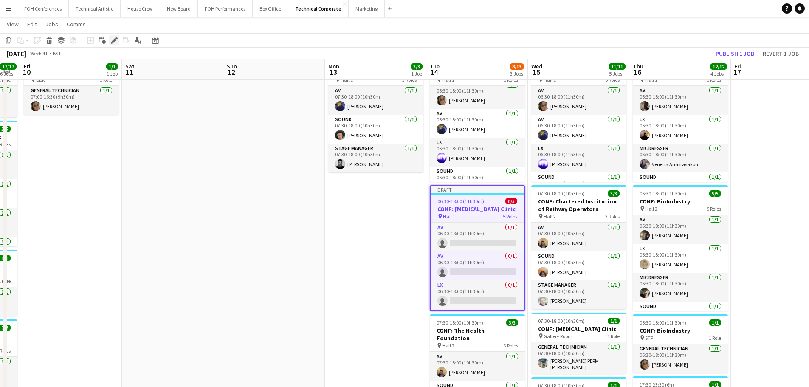
click at [117, 41] on icon "Edit" at bounding box center [114, 40] width 7 height 7
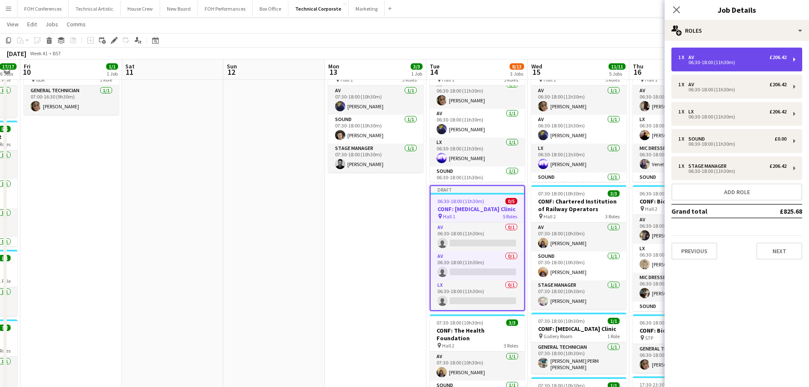
click at [752, 65] on div "1 x AV £206.42 06:30-18:00 (11h30m)" at bounding box center [737, 60] width 131 height 24
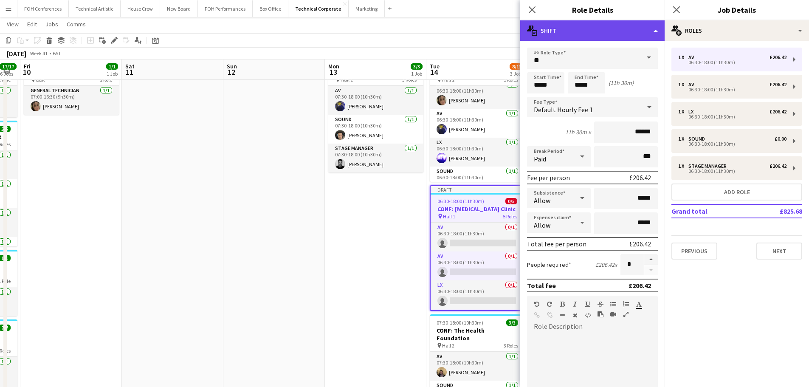
click at [650, 27] on div "multiple-actions-text Shift" at bounding box center [592, 30] width 144 height 20
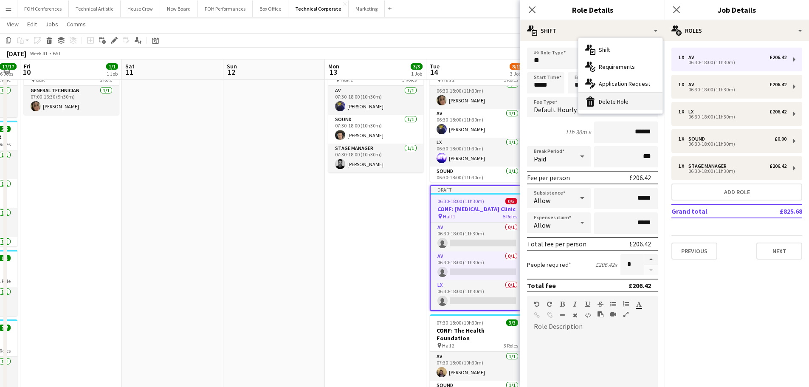
click at [632, 99] on div "bin-2 Delete Role" at bounding box center [620, 101] width 84 height 17
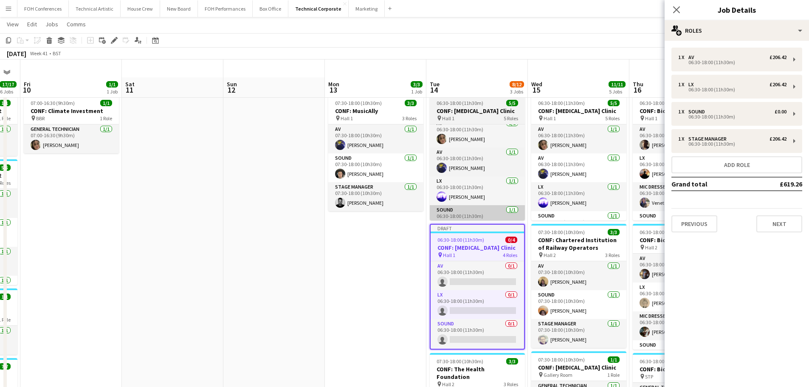
scroll to position [0, 0]
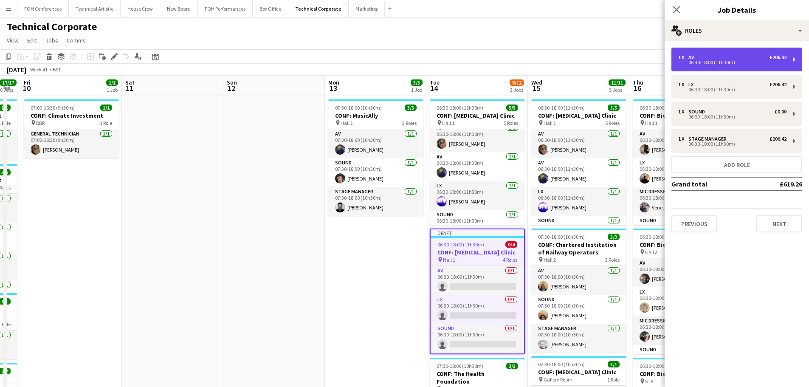
click at [743, 62] on div "06:30-18:00 (11h30m)" at bounding box center [732, 62] width 108 height 4
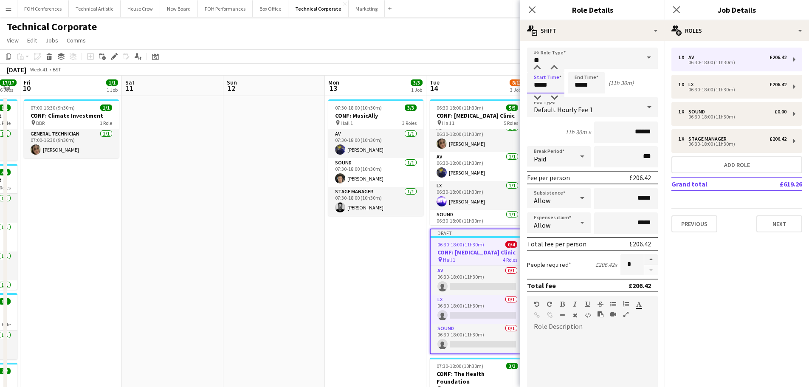
click at [553, 84] on input "*****" at bounding box center [545, 82] width 37 height 21
click at [534, 71] on div at bounding box center [537, 68] width 17 height 8
click at [534, 70] on div at bounding box center [537, 68] width 17 height 8
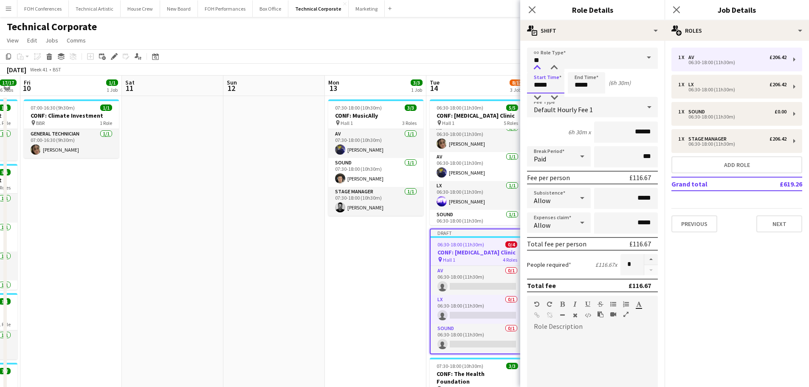
click at [534, 69] on div at bounding box center [537, 68] width 17 height 8
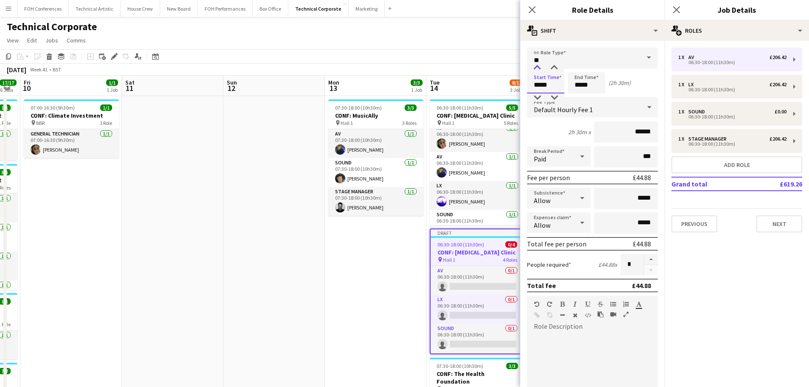
click at [534, 69] on div at bounding box center [537, 68] width 17 height 8
type input "*****"
click at [541, 69] on div at bounding box center [537, 68] width 17 height 8
click at [601, 79] on input "*****" at bounding box center [586, 82] width 37 height 21
click at [578, 68] on div at bounding box center [578, 68] width 17 height 8
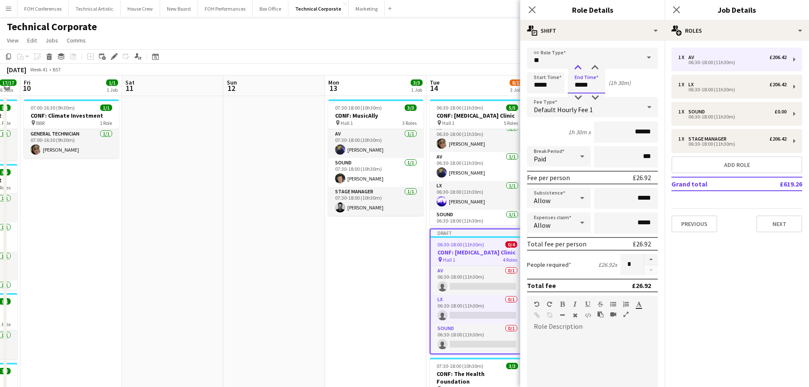
click at [578, 68] on div at bounding box center [578, 68] width 17 height 8
click at [581, 94] on div at bounding box center [578, 97] width 17 height 8
click at [593, 69] on div at bounding box center [595, 68] width 17 height 8
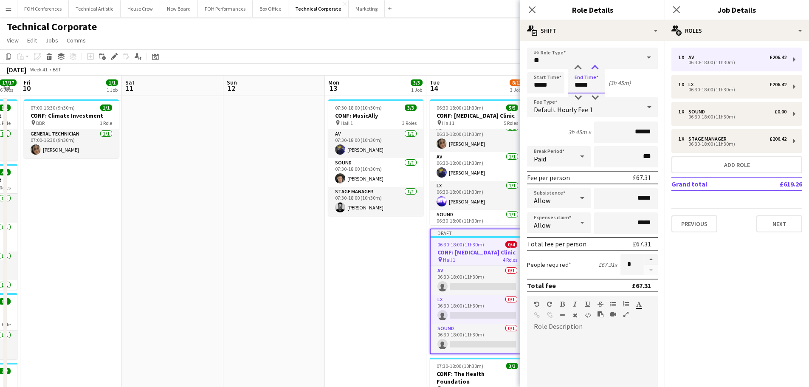
click at [593, 69] on div at bounding box center [595, 68] width 17 height 8
click at [593, 94] on div at bounding box center [595, 97] width 17 height 8
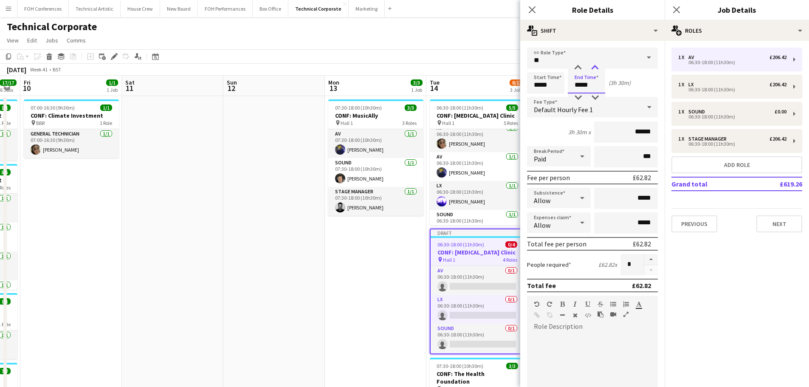
click at [594, 72] on div at bounding box center [595, 68] width 17 height 8
type input "*****"
click at [594, 72] on div at bounding box center [595, 68] width 17 height 8
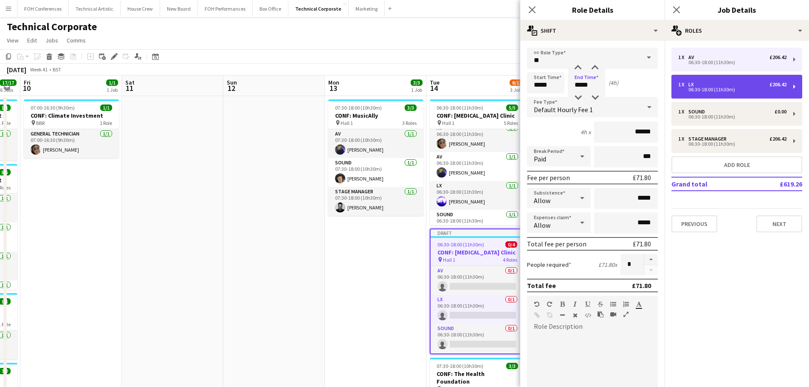
click at [705, 84] on div "1 x LX £206.42" at bounding box center [732, 85] width 108 height 6
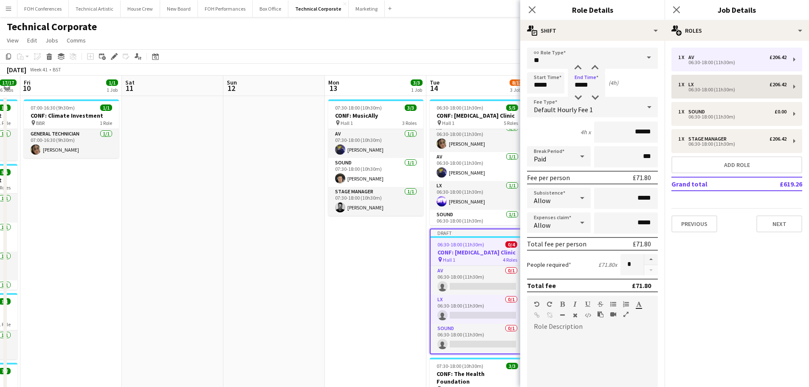
type input "**"
type input "*****"
click at [551, 87] on input "*****" at bounding box center [545, 82] width 37 height 21
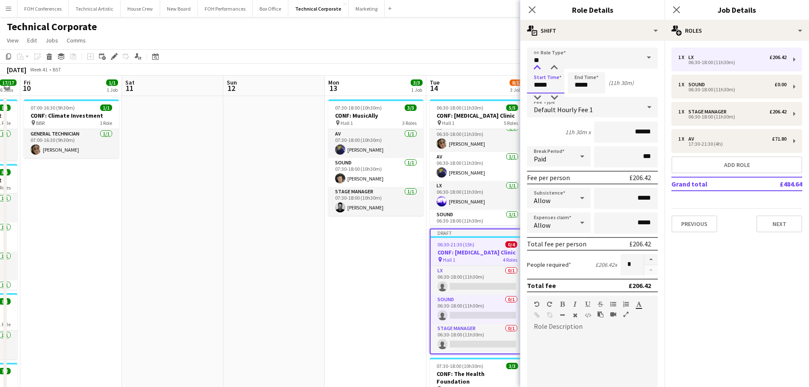
click at [536, 69] on div at bounding box center [537, 68] width 17 height 8
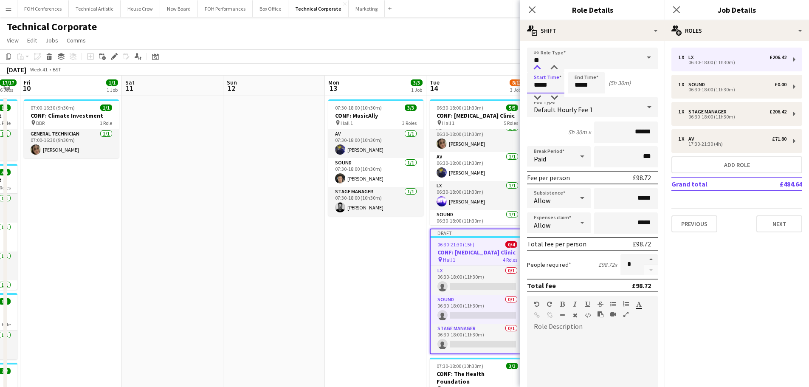
click at [536, 69] on div at bounding box center [537, 68] width 17 height 8
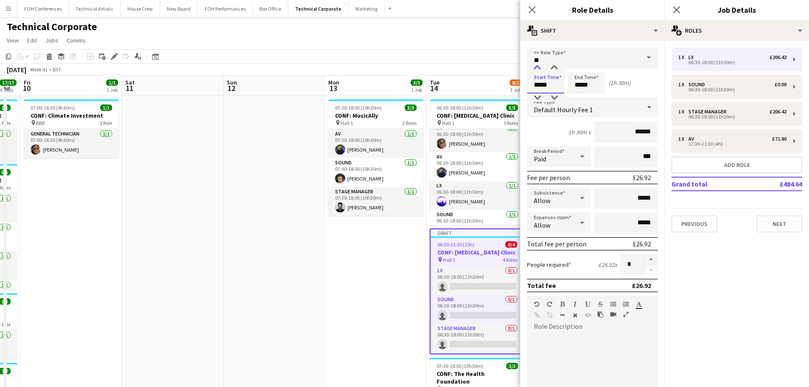
type input "*****"
click at [536, 69] on div at bounding box center [537, 68] width 17 height 8
click at [597, 82] on input "*****" at bounding box center [586, 82] width 37 height 21
click at [580, 69] on div at bounding box center [578, 68] width 17 height 8
click at [580, 68] on div at bounding box center [578, 68] width 17 height 8
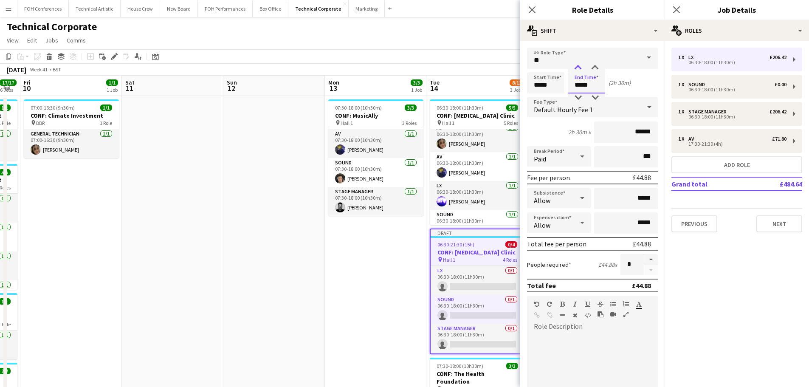
click at [580, 68] on div at bounding box center [578, 68] width 17 height 8
click at [594, 69] on div at bounding box center [595, 68] width 17 height 8
type input "*****"
click at [594, 69] on div at bounding box center [595, 68] width 17 height 8
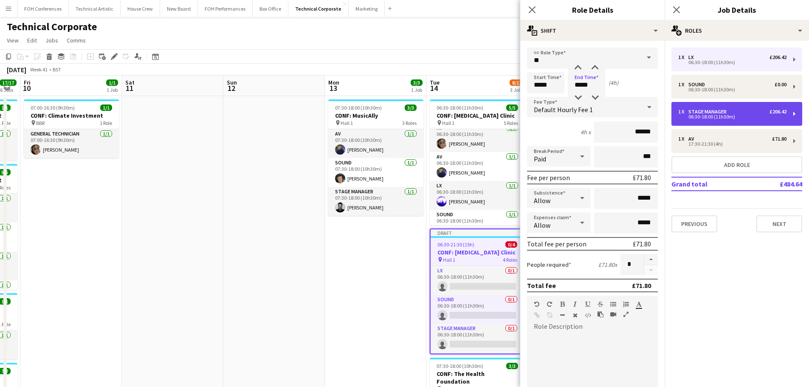
click at [697, 102] on div "1 x Stage Manager £206.42 06:30-18:00 (11h30m)" at bounding box center [737, 114] width 131 height 24
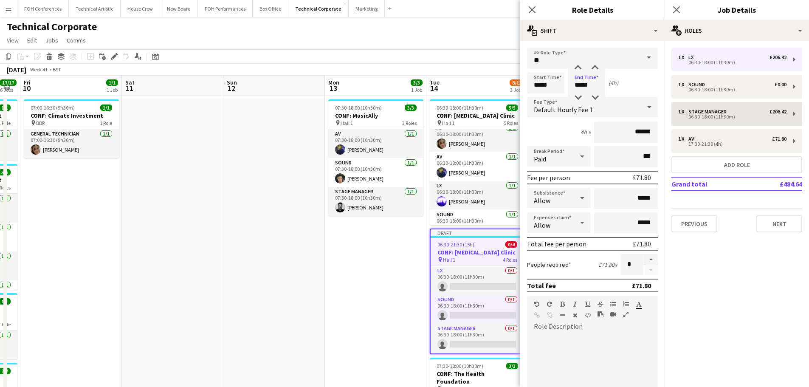
type input "**********"
type input "*****"
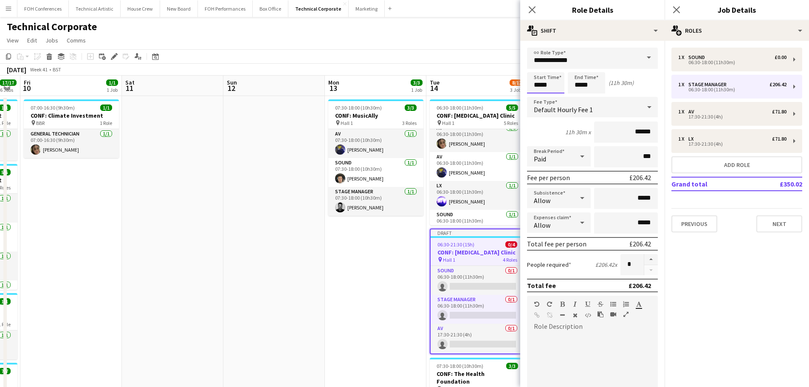
click at [553, 87] on input "*****" at bounding box center [545, 82] width 37 height 21
click at [538, 71] on div at bounding box center [537, 68] width 17 height 8
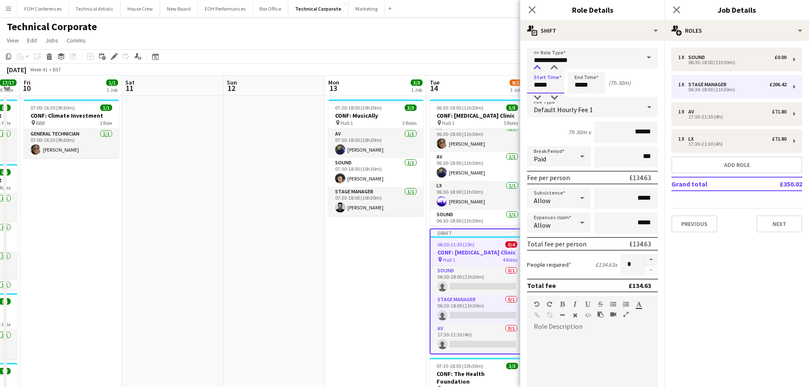
click at [538, 71] on div at bounding box center [537, 68] width 17 height 8
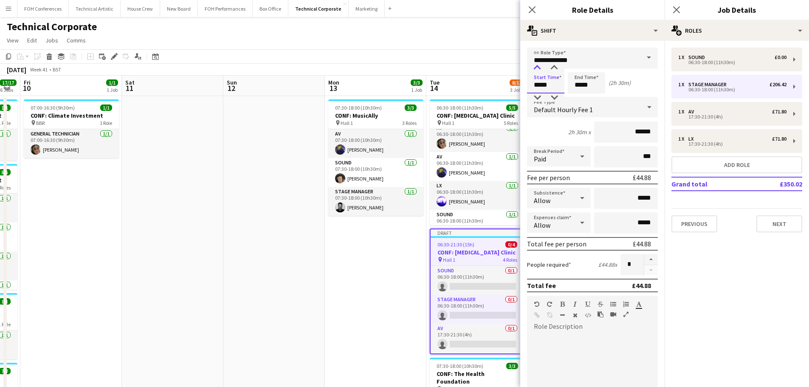
click at [538, 71] on div at bounding box center [537, 68] width 17 height 8
type input "*****"
click at [538, 71] on div at bounding box center [537, 68] width 17 height 8
click at [581, 82] on input "*****" at bounding box center [586, 82] width 37 height 21
click at [585, 70] on div at bounding box center [578, 68] width 17 height 8
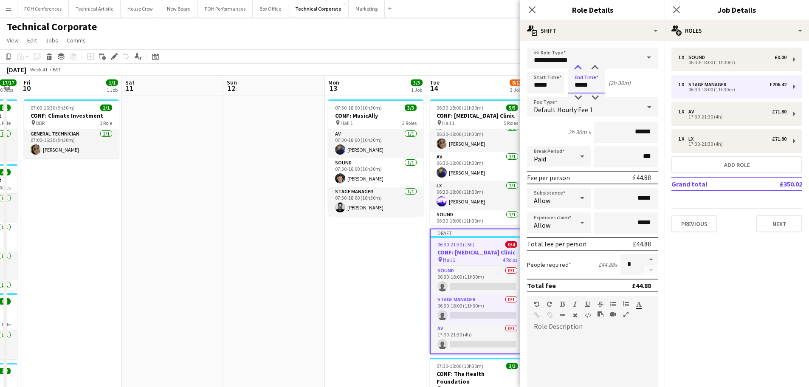
click at [585, 70] on div at bounding box center [578, 68] width 17 height 8
type input "*****"
click at [585, 69] on div at bounding box center [578, 68] width 17 height 8
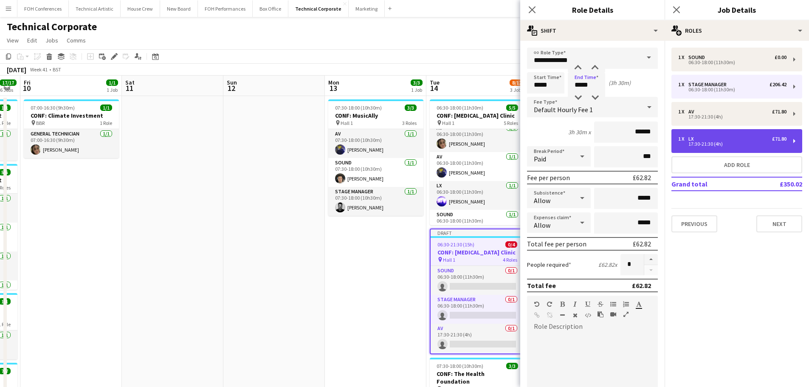
click at [770, 142] on div "17:30-21:30 (4h)" at bounding box center [732, 144] width 108 height 4
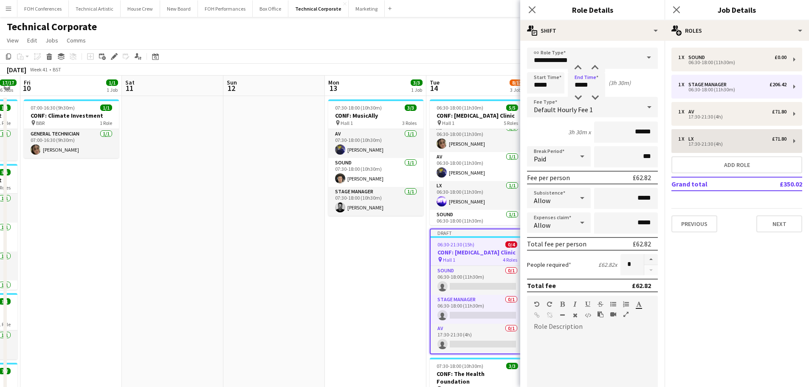
type input "**"
type input "*****"
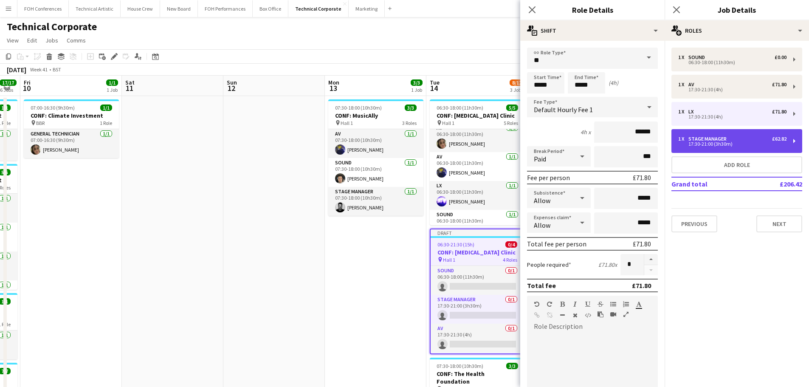
click at [735, 143] on div "17:30-21:00 (3h30m)" at bounding box center [732, 144] width 108 height 4
type input "**********"
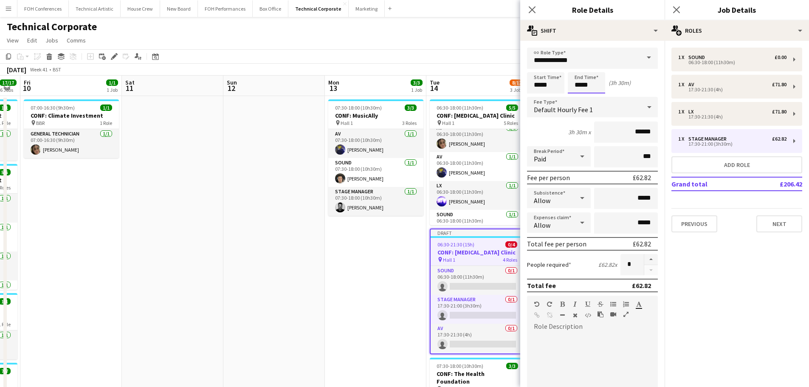
click at [595, 79] on input "*****" at bounding box center [586, 82] width 37 height 21
click at [594, 66] on div at bounding box center [595, 68] width 17 height 8
type input "*****"
click at [594, 66] on div at bounding box center [595, 68] width 17 height 8
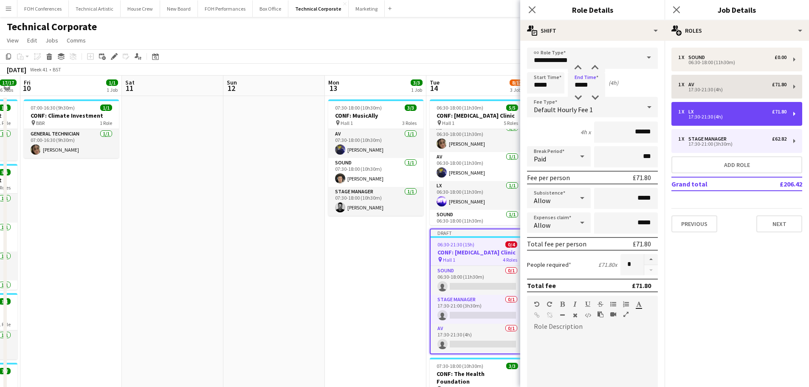
drag, startPoint x: 732, startPoint y: 104, endPoint x: 732, endPoint y: 98, distance: 6.8
click at [732, 105] on div "1 x LX £71.80 17:30-21:30 (4h)" at bounding box center [737, 114] width 131 height 24
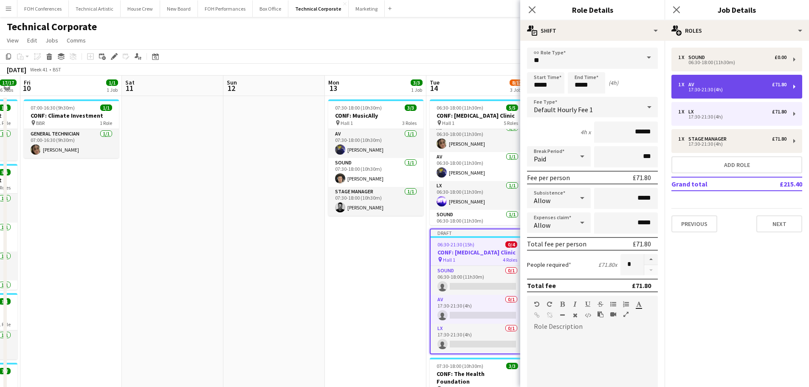
click at [732, 91] on div "17:30-21:30 (4h)" at bounding box center [732, 89] width 108 height 4
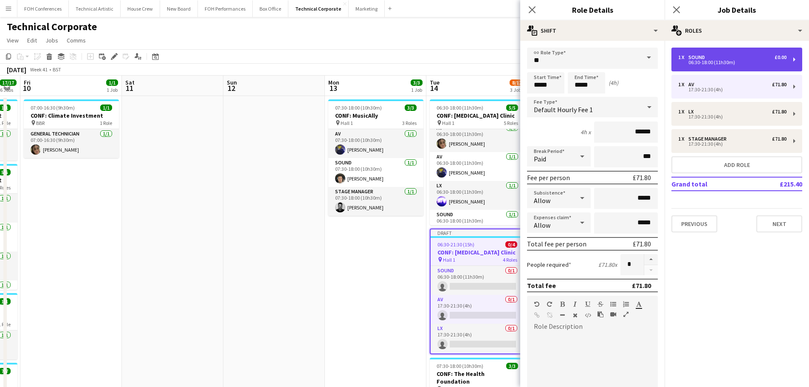
click at [734, 69] on div "1 x Sound £0.00 06:30-18:00 (11h30m)" at bounding box center [737, 60] width 131 height 24
type input "*****"
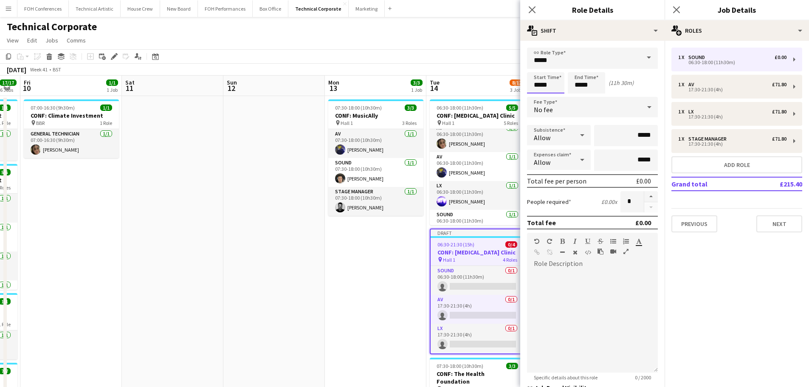
click at [548, 83] on input "*****" at bounding box center [545, 82] width 37 height 21
click at [544, 67] on div at bounding box center [537, 68] width 17 height 8
click at [540, 67] on div at bounding box center [537, 68] width 17 height 8
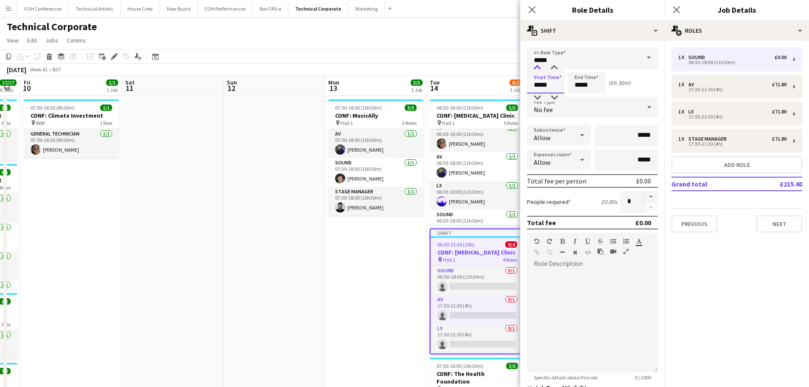
click at [540, 67] on div at bounding box center [537, 68] width 17 height 8
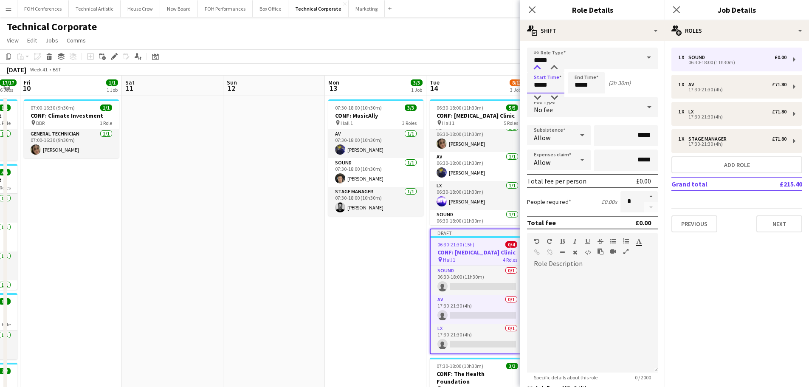
click at [540, 67] on div at bounding box center [537, 68] width 17 height 8
type input "*****"
click at [540, 67] on div at bounding box center [537, 68] width 17 height 8
click at [600, 84] on input "*****" at bounding box center [586, 82] width 37 height 21
click at [580, 67] on div at bounding box center [578, 68] width 17 height 8
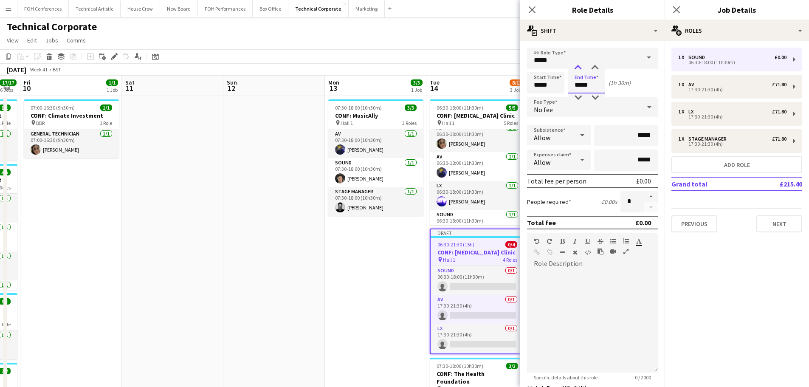
click at [580, 67] on div at bounding box center [578, 68] width 17 height 8
click at [604, 62] on input "*****" at bounding box center [592, 58] width 131 height 21
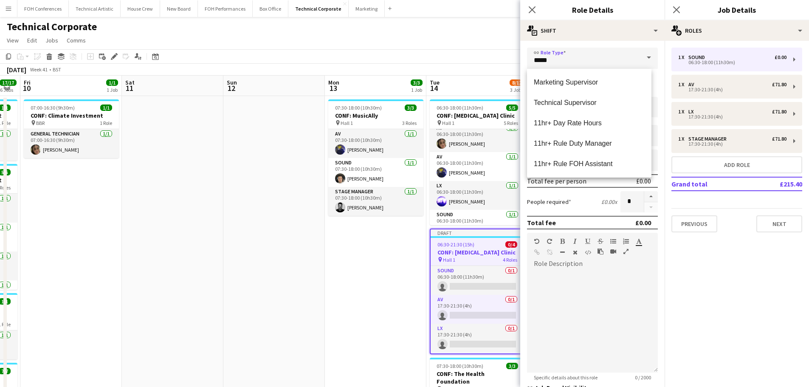
click at [642, 43] on div "link Role Type ***** Start Time ***** End Time ***** (3h 30m) Fee Type No fee S…" at bounding box center [592, 255] width 144 height 428
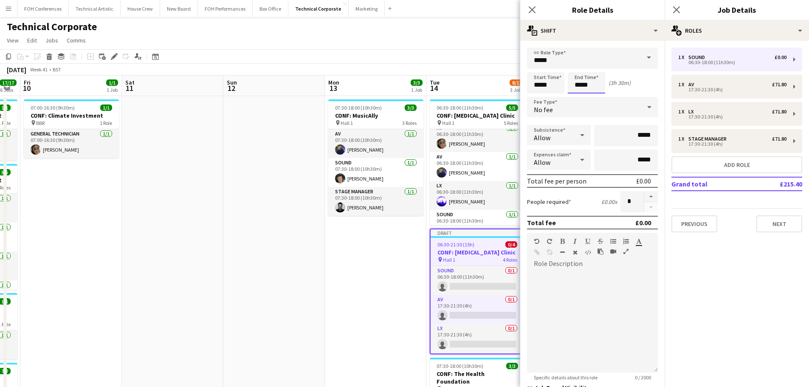
click at [596, 83] on input "*****" at bounding box center [586, 82] width 37 height 21
click at [598, 69] on div at bounding box center [595, 68] width 17 height 8
type input "*****"
click at [598, 68] on div at bounding box center [595, 68] width 17 height 8
click at [393, 295] on app-date-cell "07:30-18:00 (10h30m) 3/3 CONF: MusicAlly pin Hall 1 3 Roles AV [DATE] 07:30-18:…" at bounding box center [376, 394] width 102 height 596
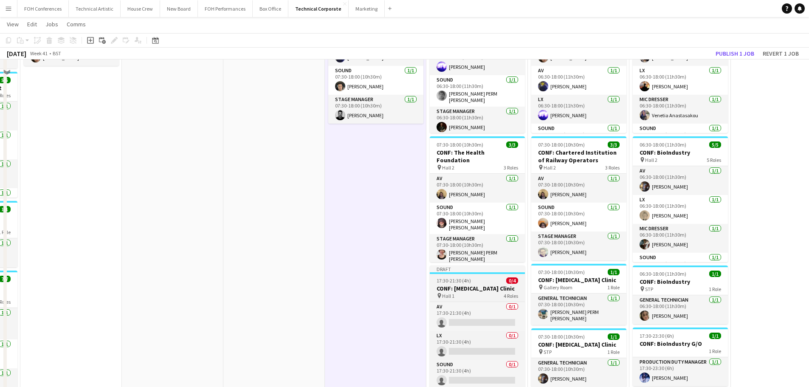
scroll to position [127, 0]
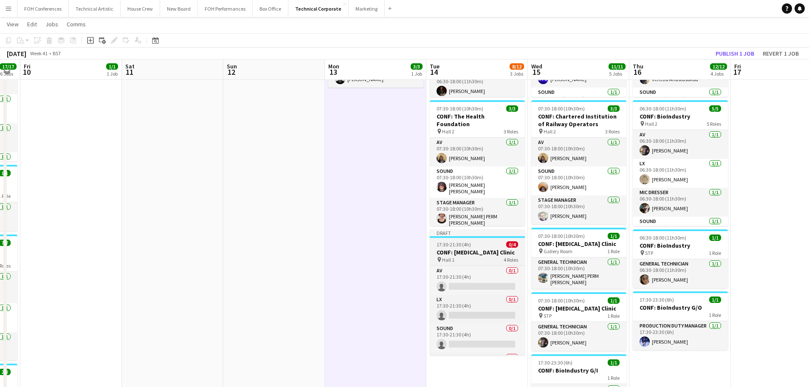
click at [500, 256] on div "pin Hall 1 4 Roles" at bounding box center [477, 259] width 95 height 7
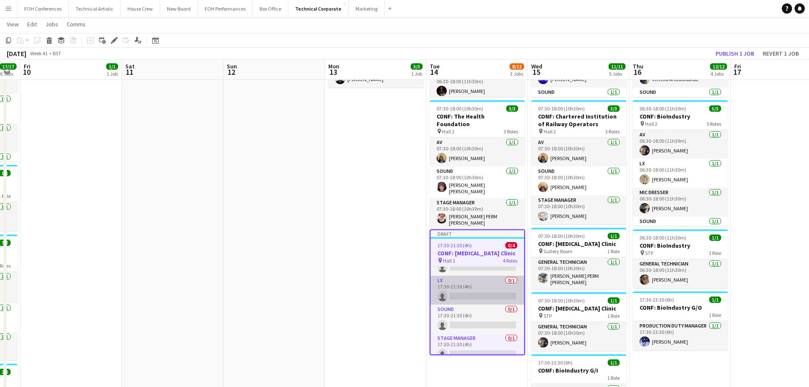
scroll to position [28, 0]
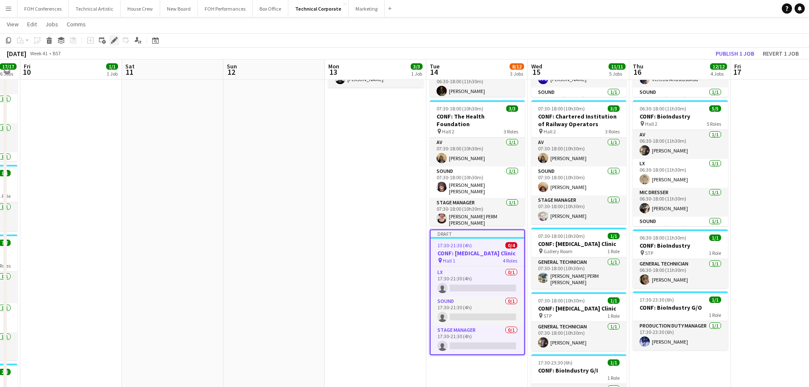
click at [111, 45] on div "Edit" at bounding box center [114, 40] width 10 height 10
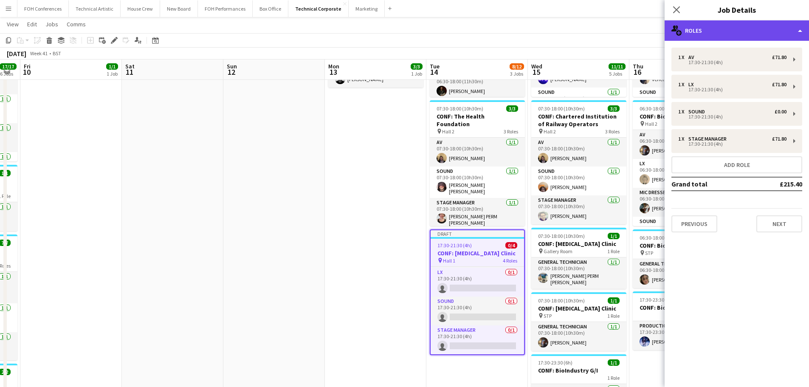
drag, startPoint x: 784, startPoint y: 25, endPoint x: 781, endPoint y: 21, distance: 5.4
click at [782, 21] on div "multiple-users-add Roles" at bounding box center [737, 30] width 144 height 20
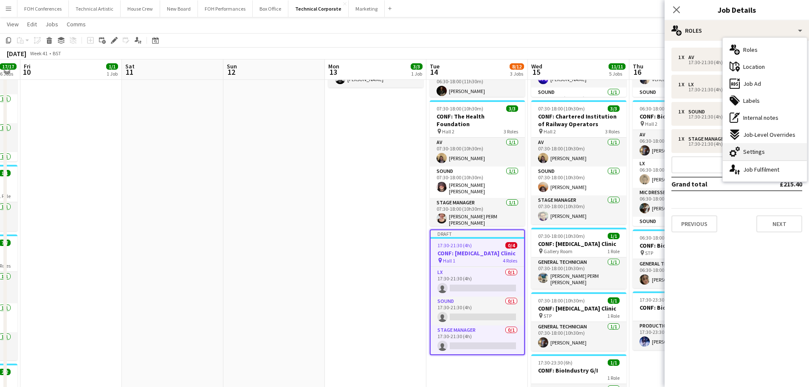
click at [769, 155] on div "cog-double-3 Settings" at bounding box center [765, 151] width 84 height 17
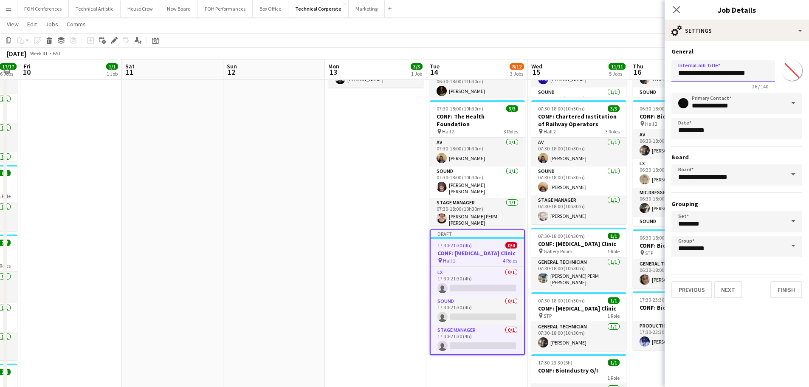
drag, startPoint x: 698, startPoint y: 73, endPoint x: 815, endPoint y: 84, distance: 117.2
click at [809, 84] on html "Menu Boards Boards Boards All jobs Status Workforce Workforce My Workforce Recr…" at bounding box center [404, 218] width 809 height 691
type input "**********"
drag, startPoint x: 344, startPoint y: 301, endPoint x: 353, endPoint y: 290, distance: 14.2
click at [346, 296] on app-date-cell "07:30-18:00 (10h30m) 3/3 CONF: MusicAlly pin Hall 1 3 Roles AV [DATE] 07:30-18:…" at bounding box center [376, 266] width 102 height 596
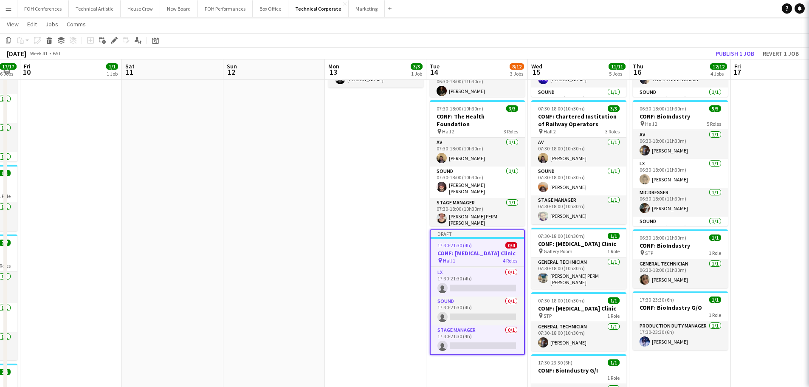
scroll to position [26, 0]
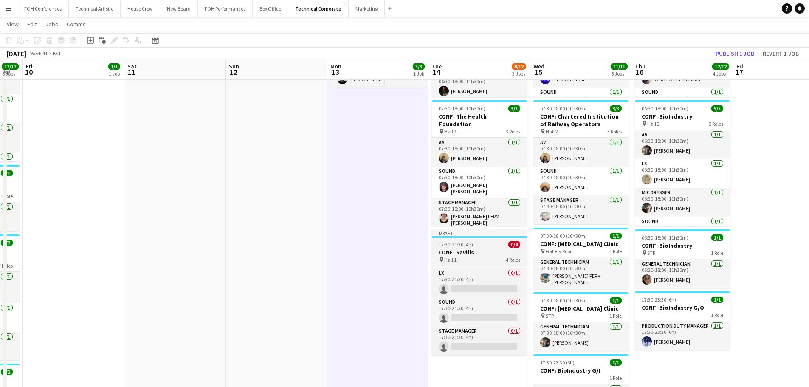
click at [503, 229] on div "Draft" at bounding box center [479, 232] width 95 height 7
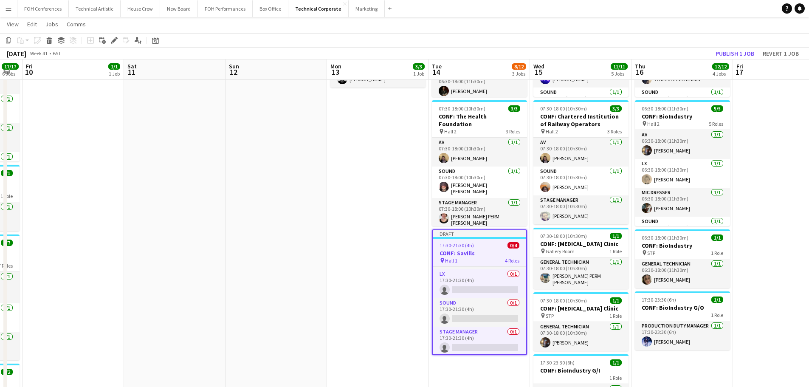
scroll to position [0, 182]
click at [501, 242] on div "17:30-21:30 (4h) 0/4" at bounding box center [478, 245] width 93 height 6
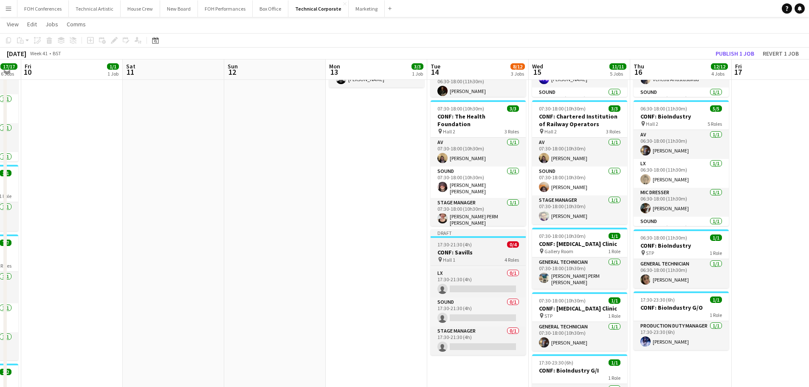
scroll to position [26, 0]
click at [485, 241] on div "17:30-21:30 (4h) 0/4" at bounding box center [478, 244] width 95 height 6
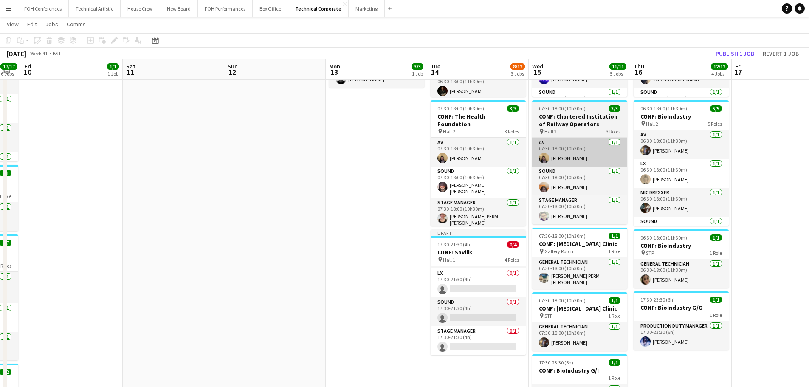
scroll to position [28, 0]
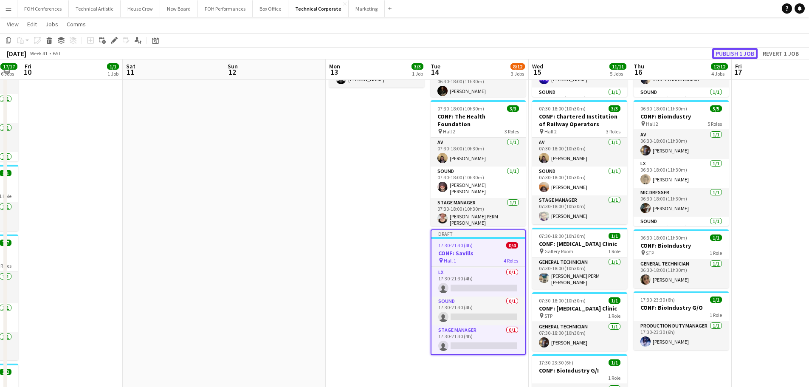
click at [734, 52] on button "Publish 1 job" at bounding box center [734, 53] width 45 height 11
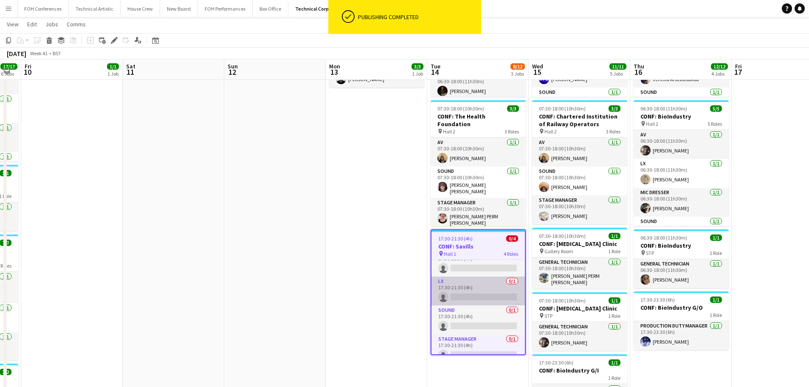
scroll to position [21, 0]
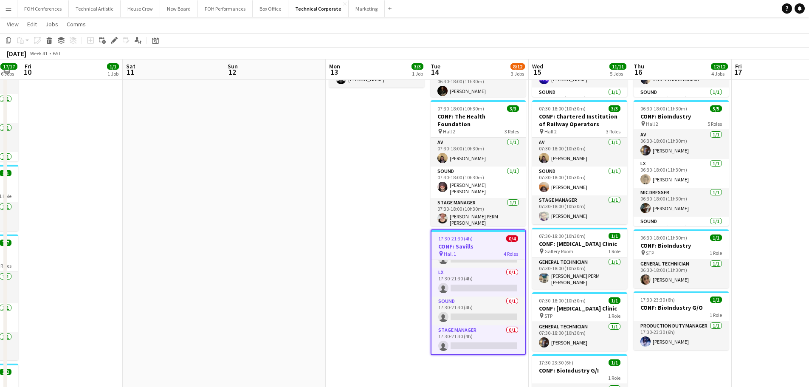
click at [384, 217] on app-date-cell "07:30-18:00 (10h30m) 3/3 CONF: MusicAlly pin Hall 1 3 Roles AV [DATE] 07:30-18:…" at bounding box center [377, 266] width 102 height 596
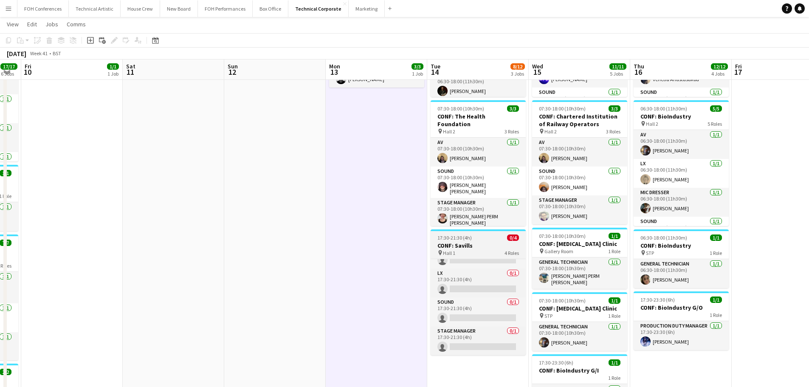
click at [454, 242] on h3 "CONF: Savills" at bounding box center [478, 246] width 95 height 8
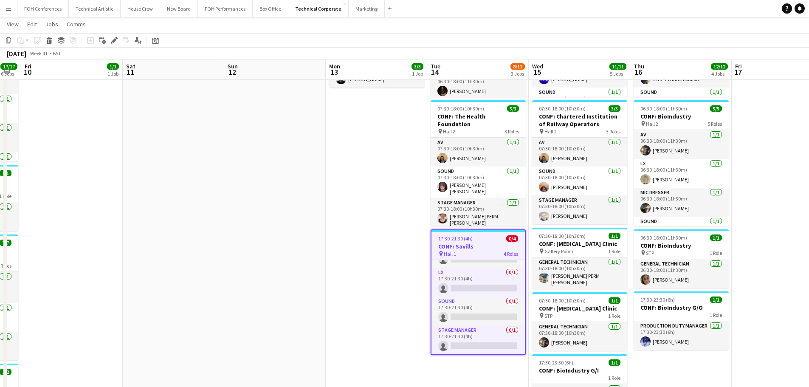
click at [405, 334] on app-date-cell "07:30-18:00 (10h30m) 3/3 CONF: MusicAlly pin Hall 1 3 Roles AV [DATE] 07:30-18:…" at bounding box center [377, 266] width 102 height 596
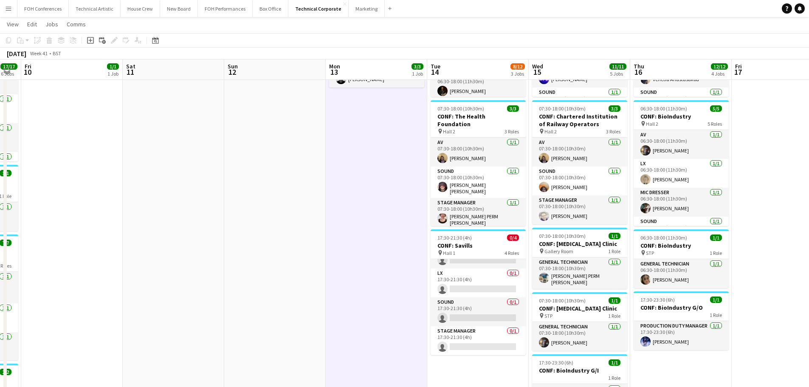
scroll to position [20, 0]
